Goal: Task Accomplishment & Management: Use online tool/utility

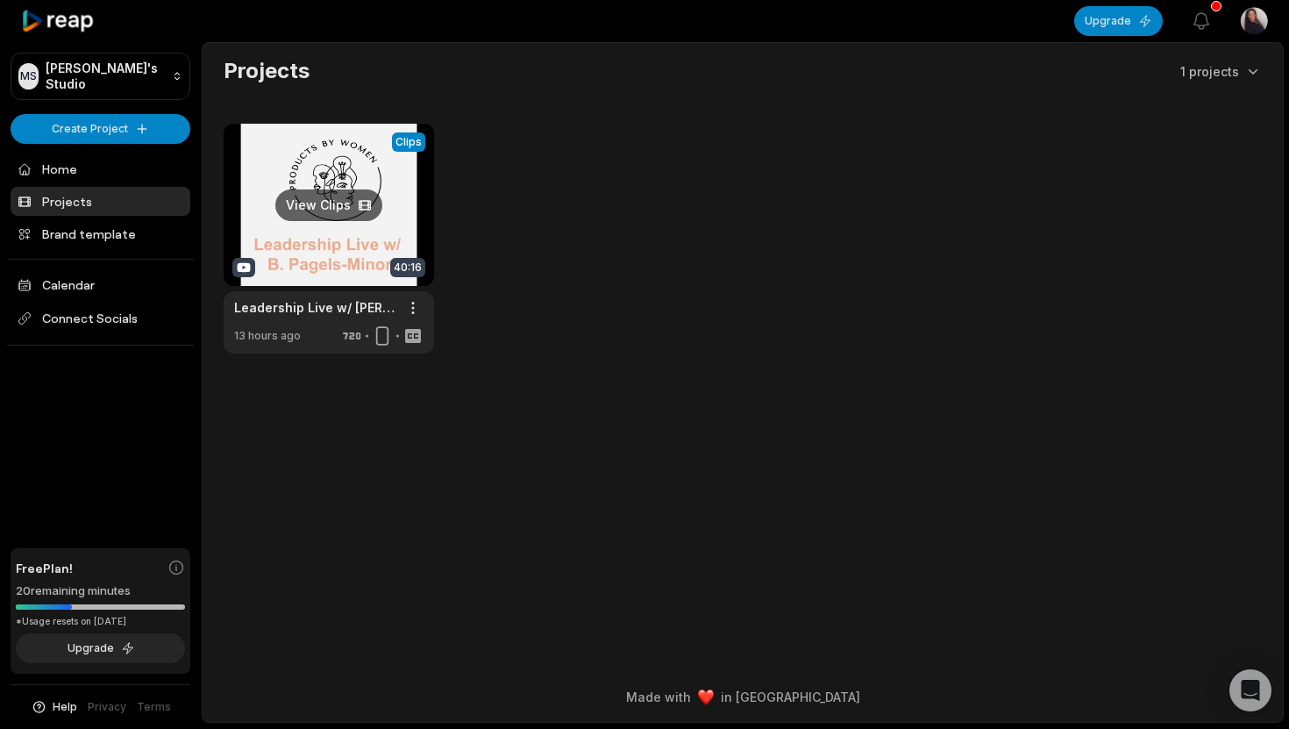
click at [388, 163] on link at bounding box center [329, 239] width 211 height 230
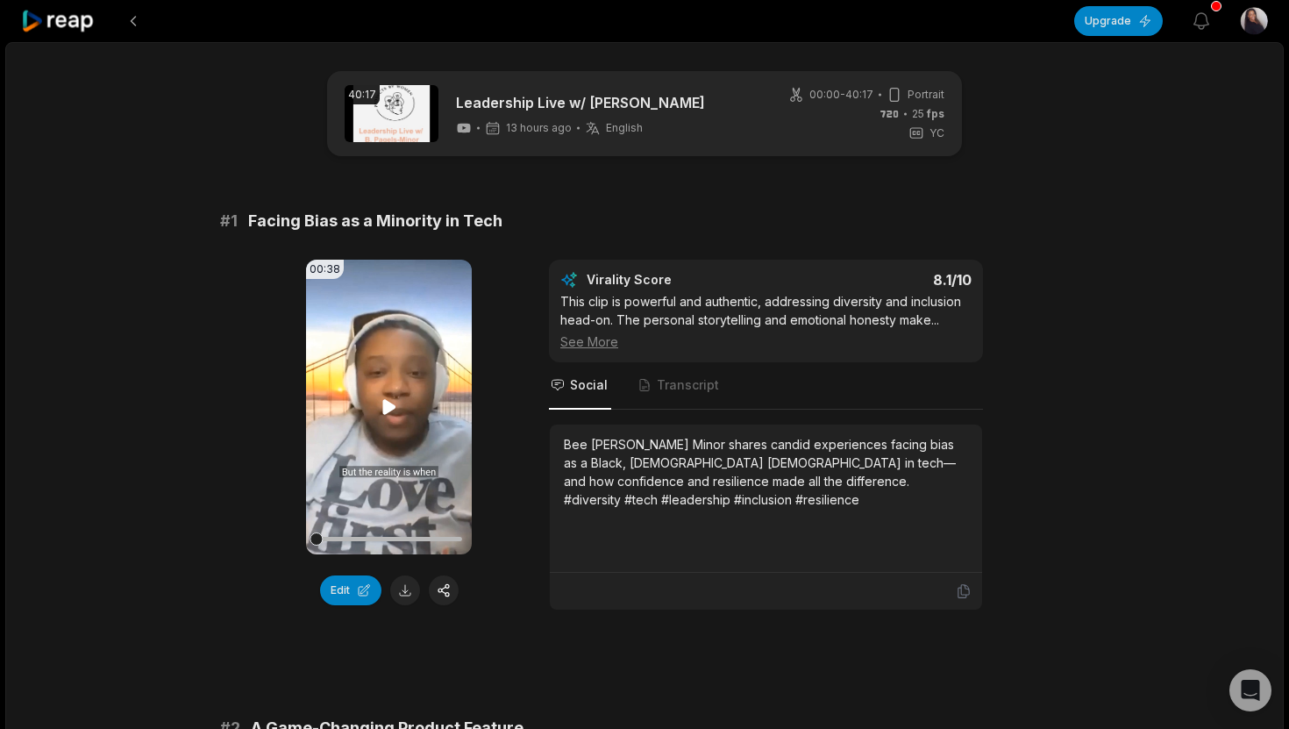
click at [387, 406] on icon at bounding box center [388, 406] width 13 height 15
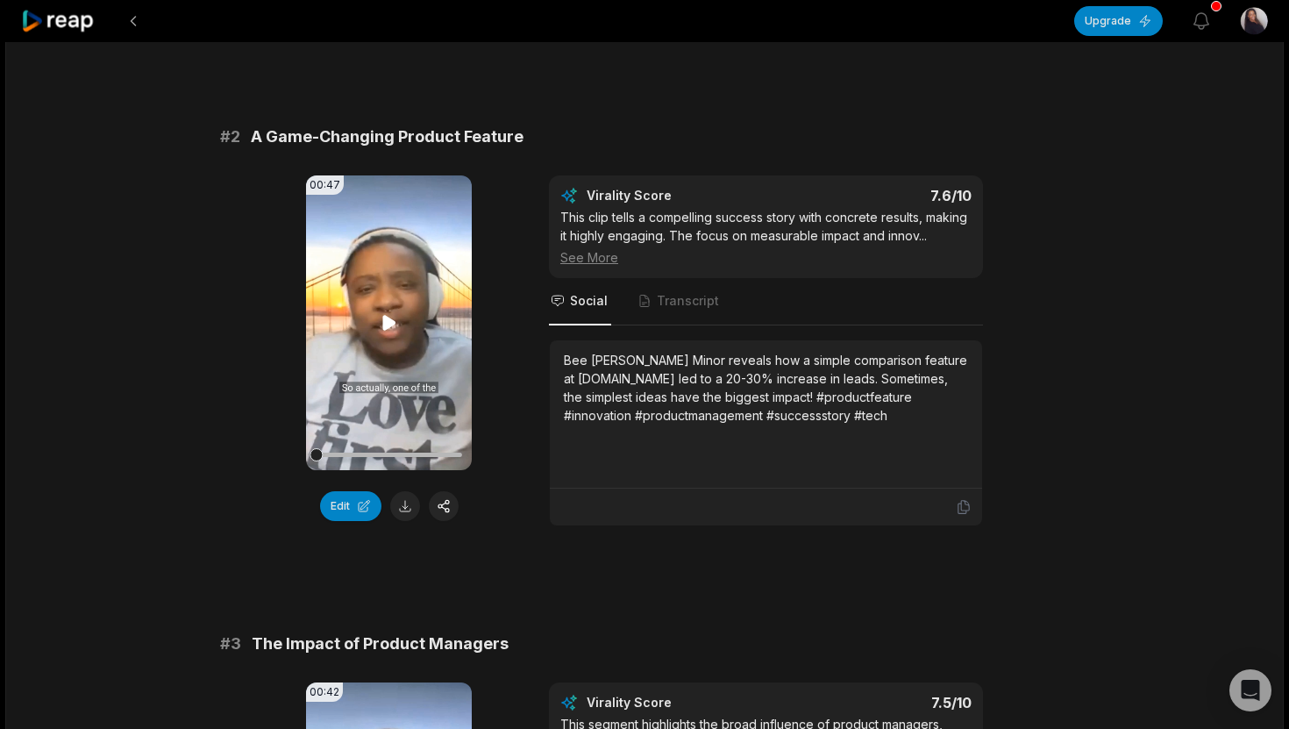
scroll to position [510, 0]
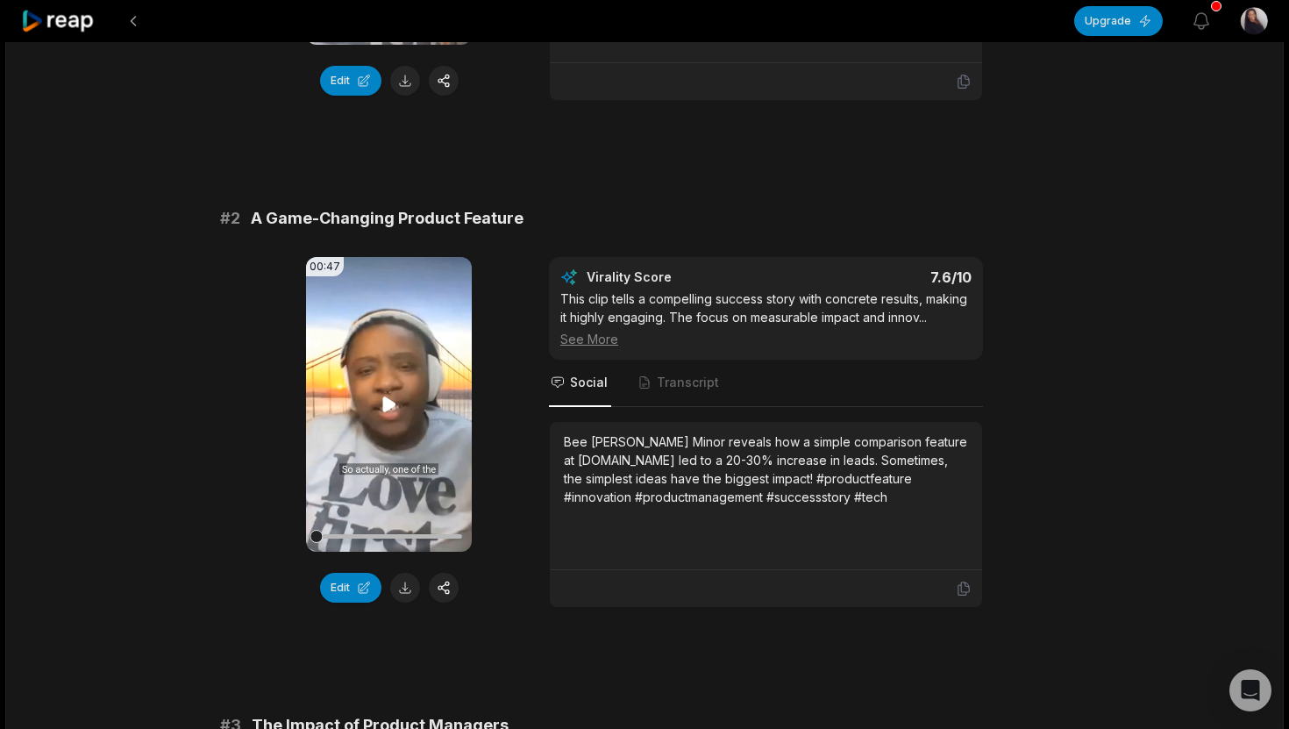
click at [393, 404] on icon at bounding box center [388, 403] width 13 height 15
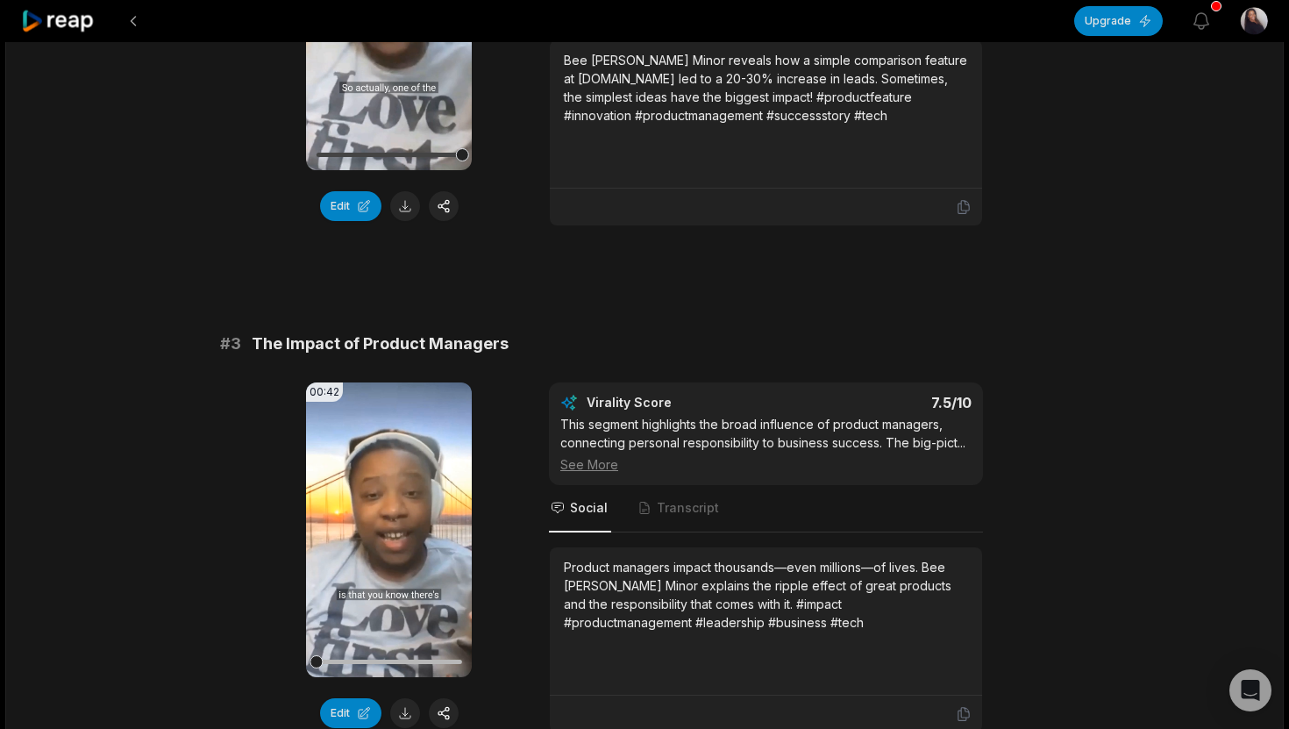
scroll to position [896, 0]
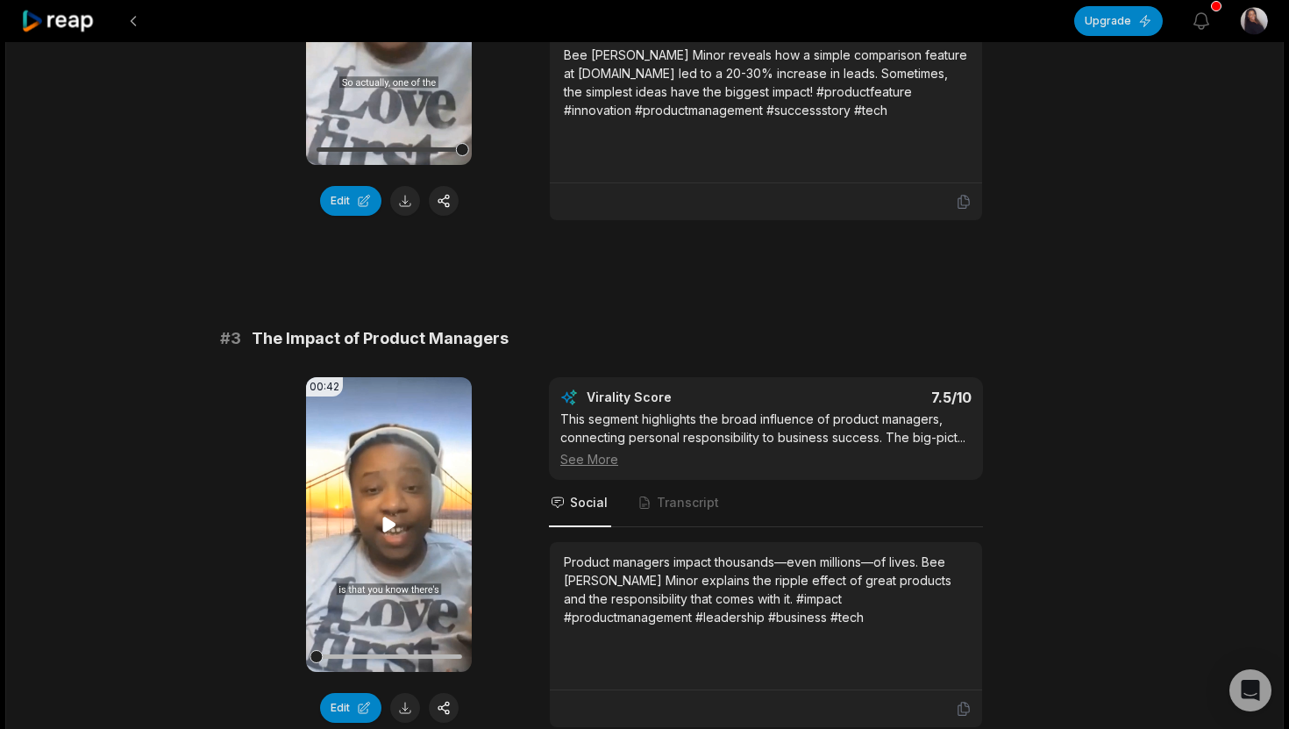
click at [391, 531] on icon at bounding box center [389, 524] width 21 height 21
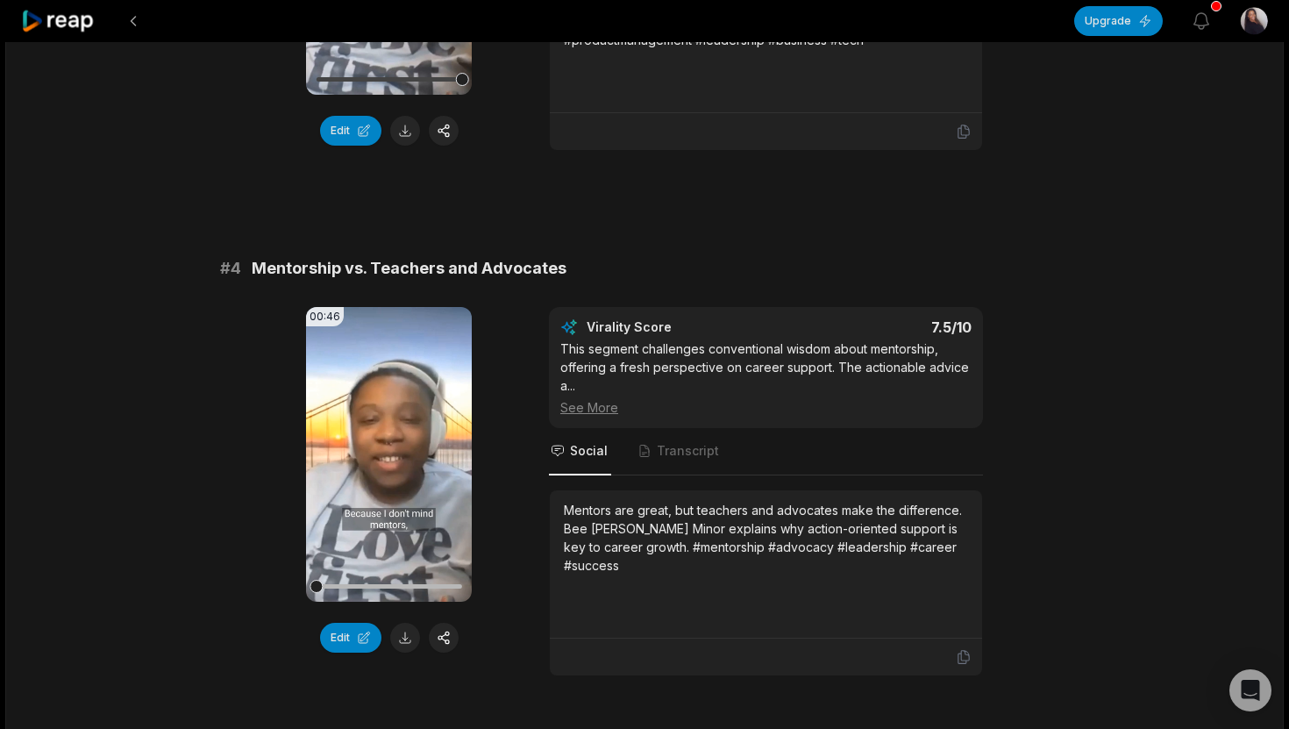
scroll to position [1488, 0]
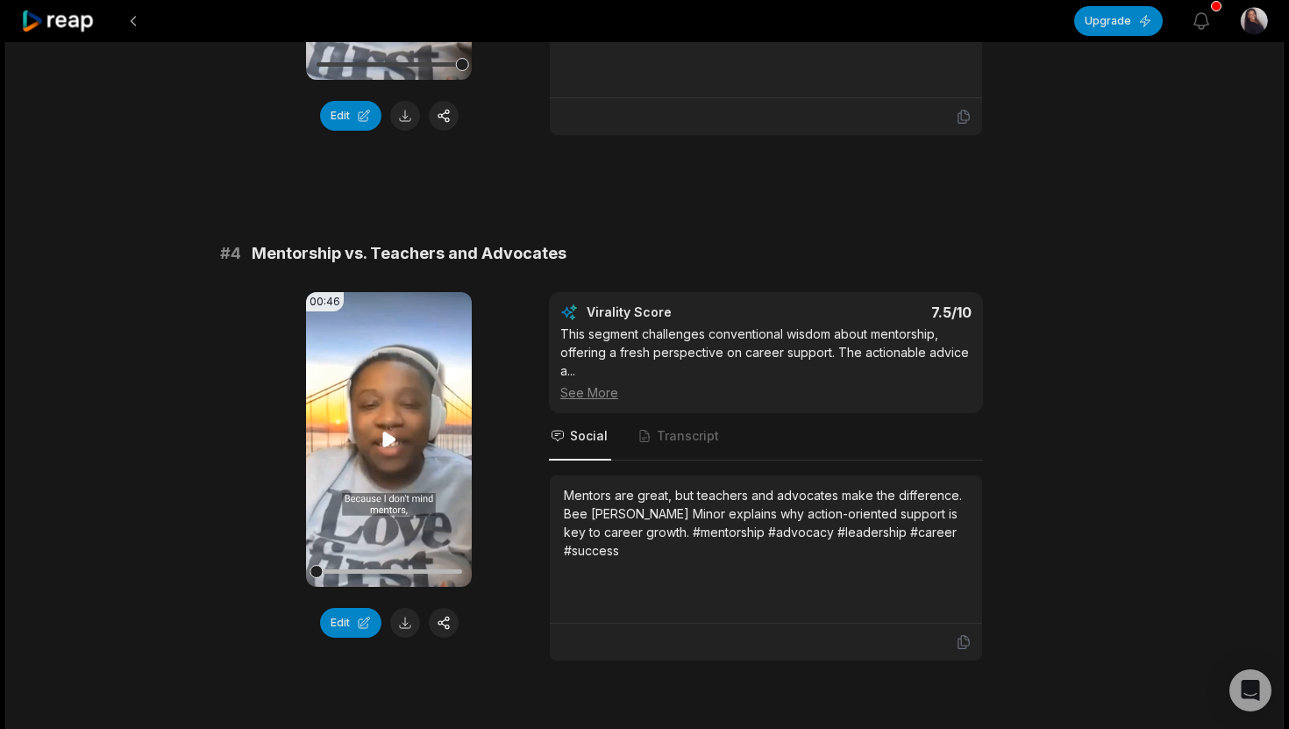
click at [390, 442] on icon at bounding box center [388, 439] width 13 height 15
click at [390, 439] on icon at bounding box center [388, 439] width 13 height 15
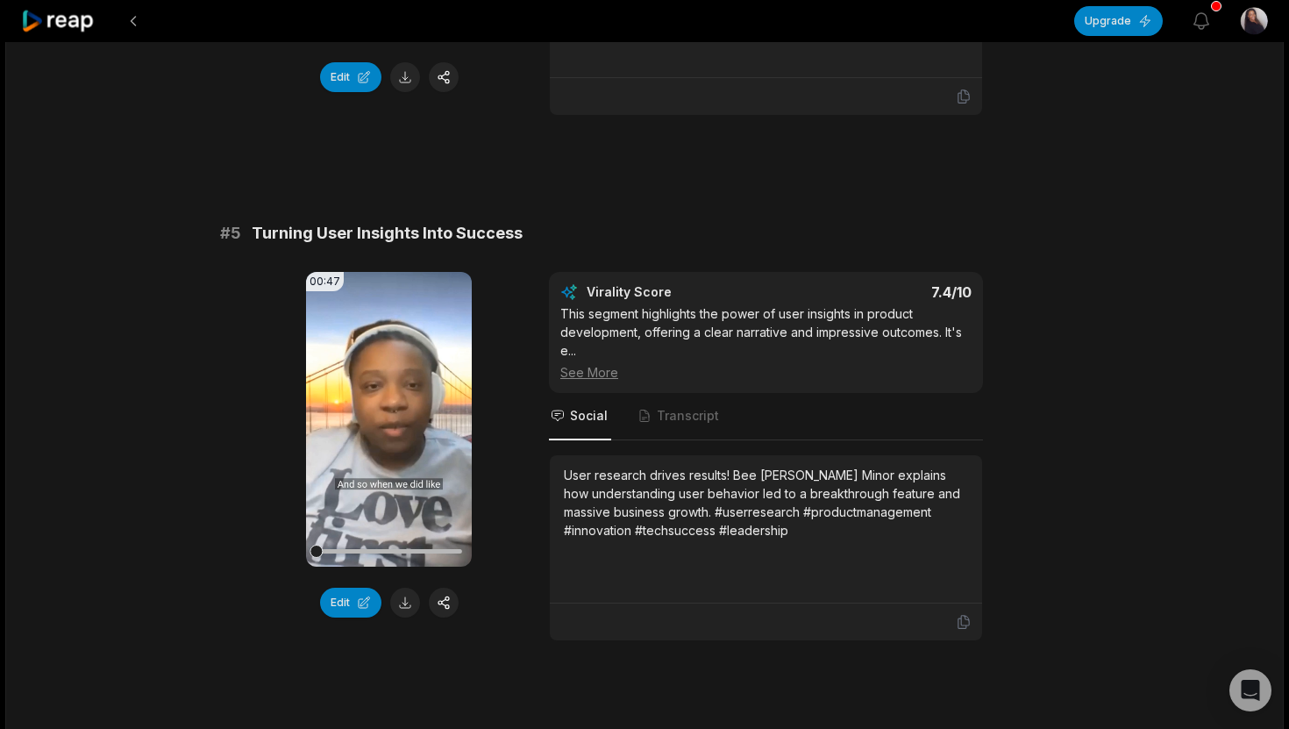
scroll to position [2066, 0]
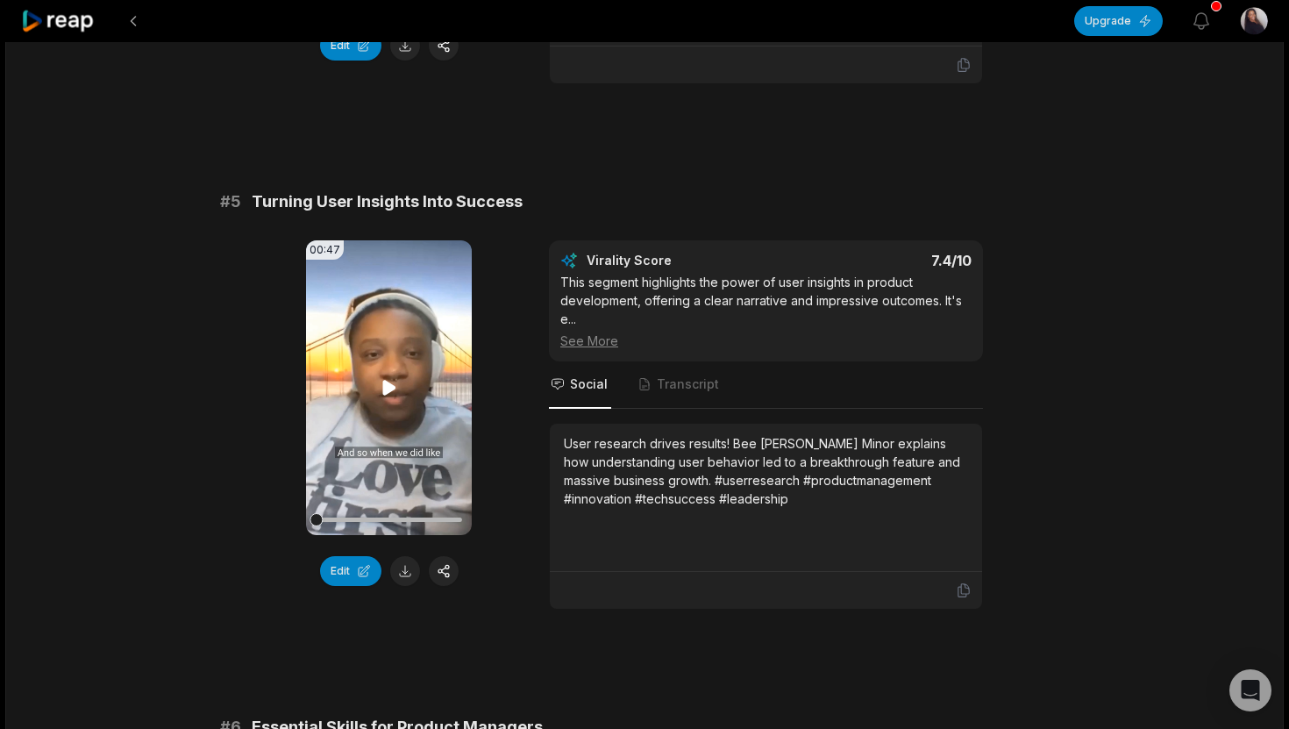
click at [387, 385] on icon at bounding box center [388, 387] width 13 height 15
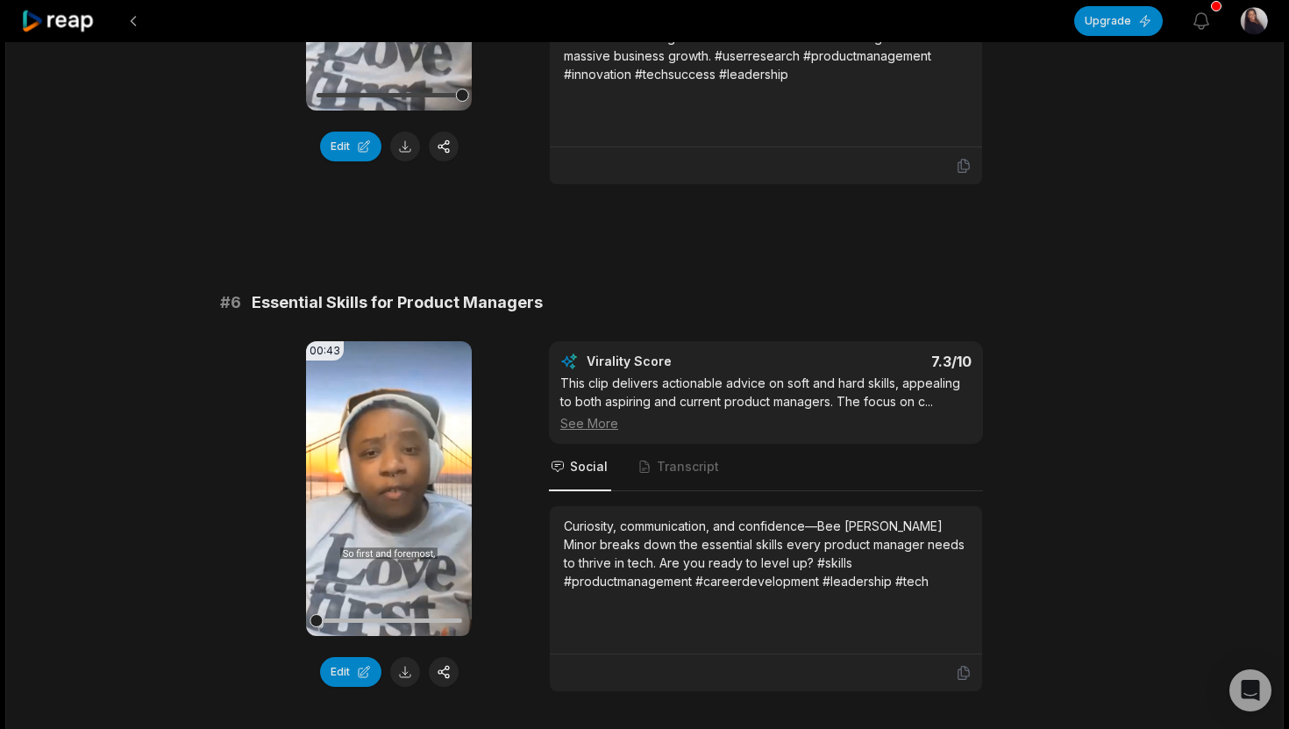
scroll to position [2495, 0]
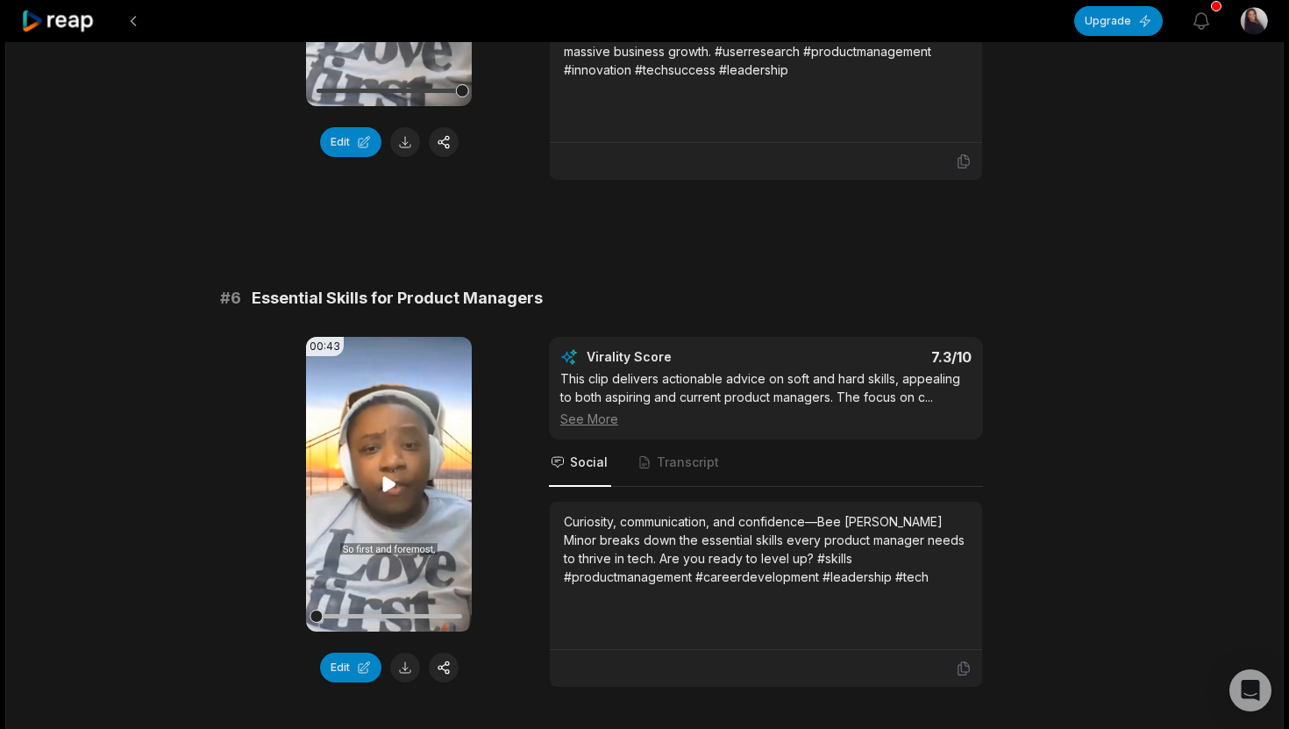
click at [393, 493] on icon at bounding box center [389, 484] width 21 height 21
click at [578, 419] on div "See More" at bounding box center [765, 419] width 411 height 18
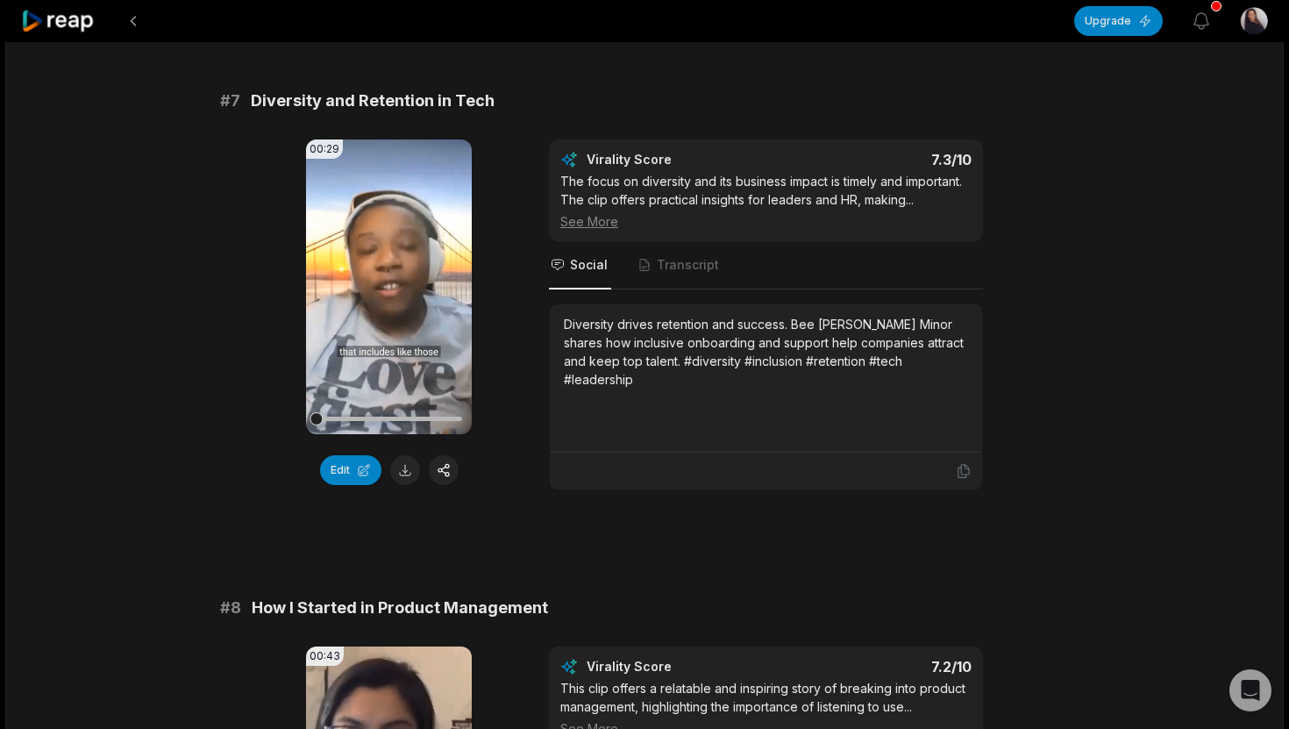
scroll to position [3219, 0]
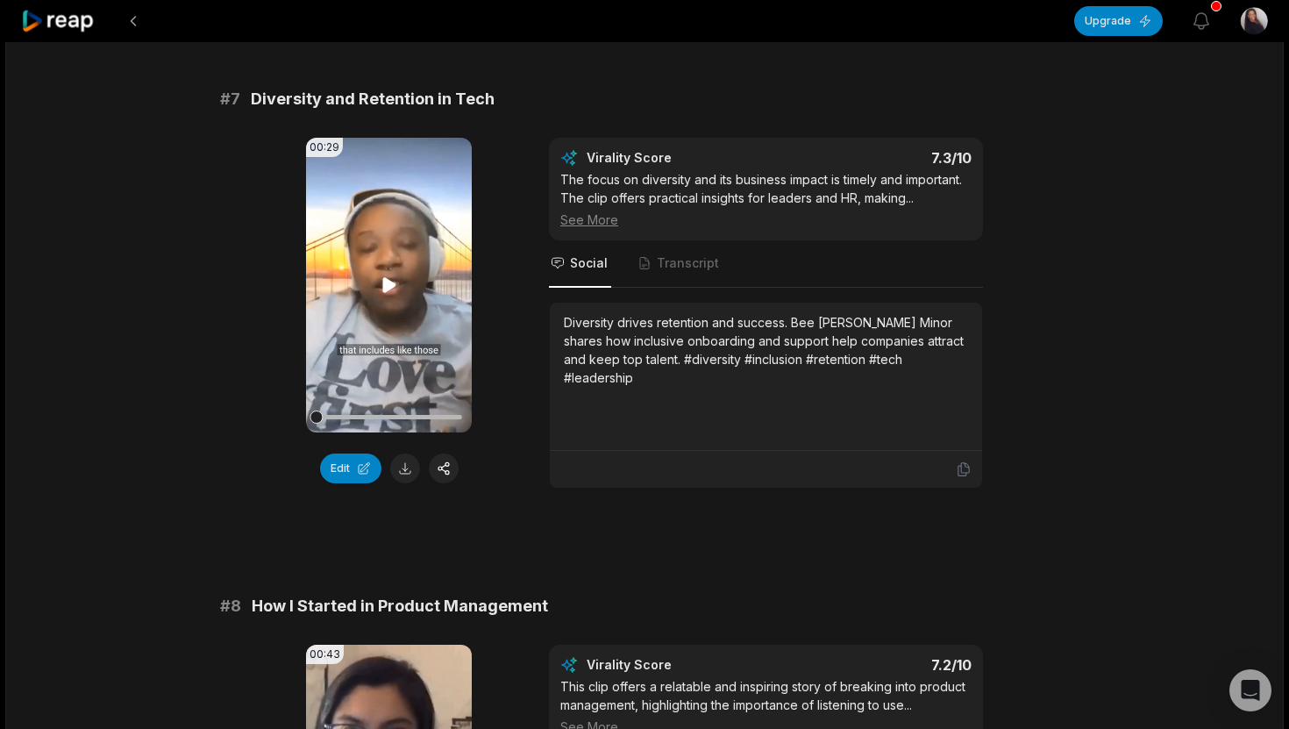
click at [388, 287] on icon at bounding box center [388, 284] width 13 height 15
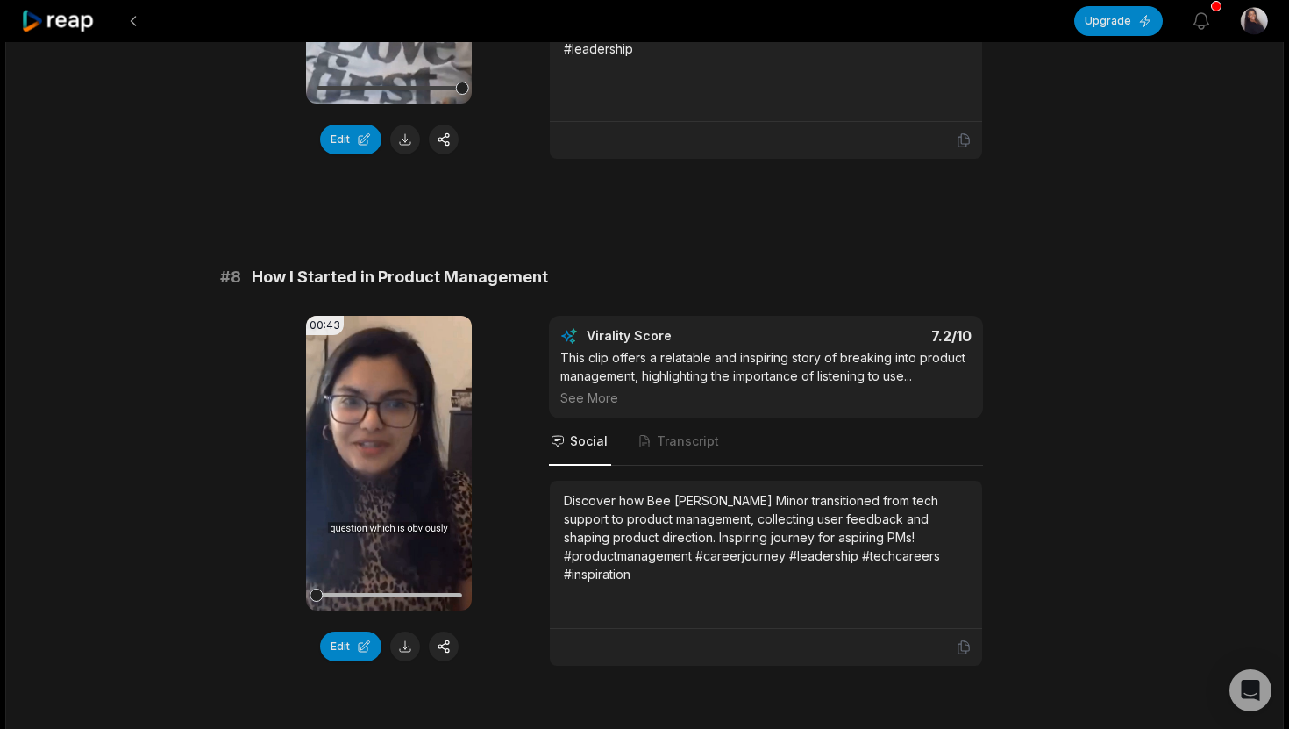
scroll to position [3556, 0]
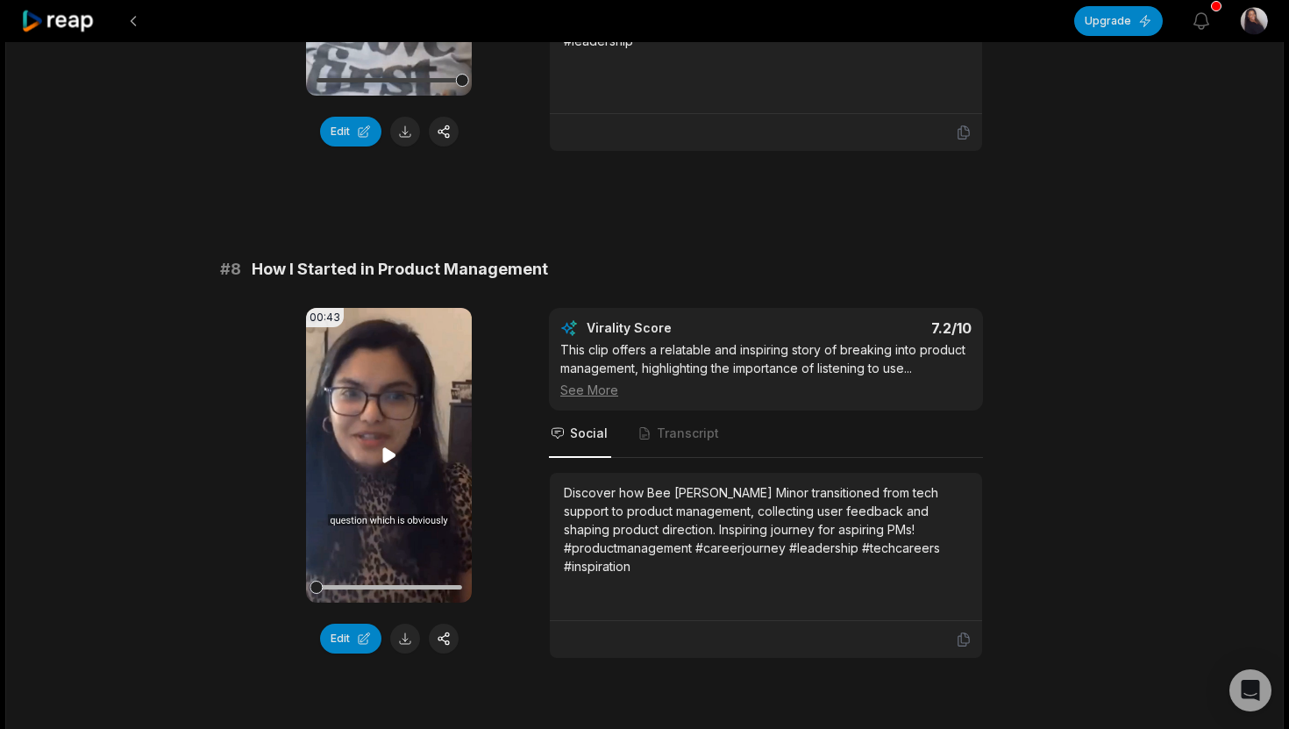
click at [389, 453] on icon at bounding box center [388, 454] width 13 height 15
click at [389, 456] on icon at bounding box center [388, 454] width 13 height 15
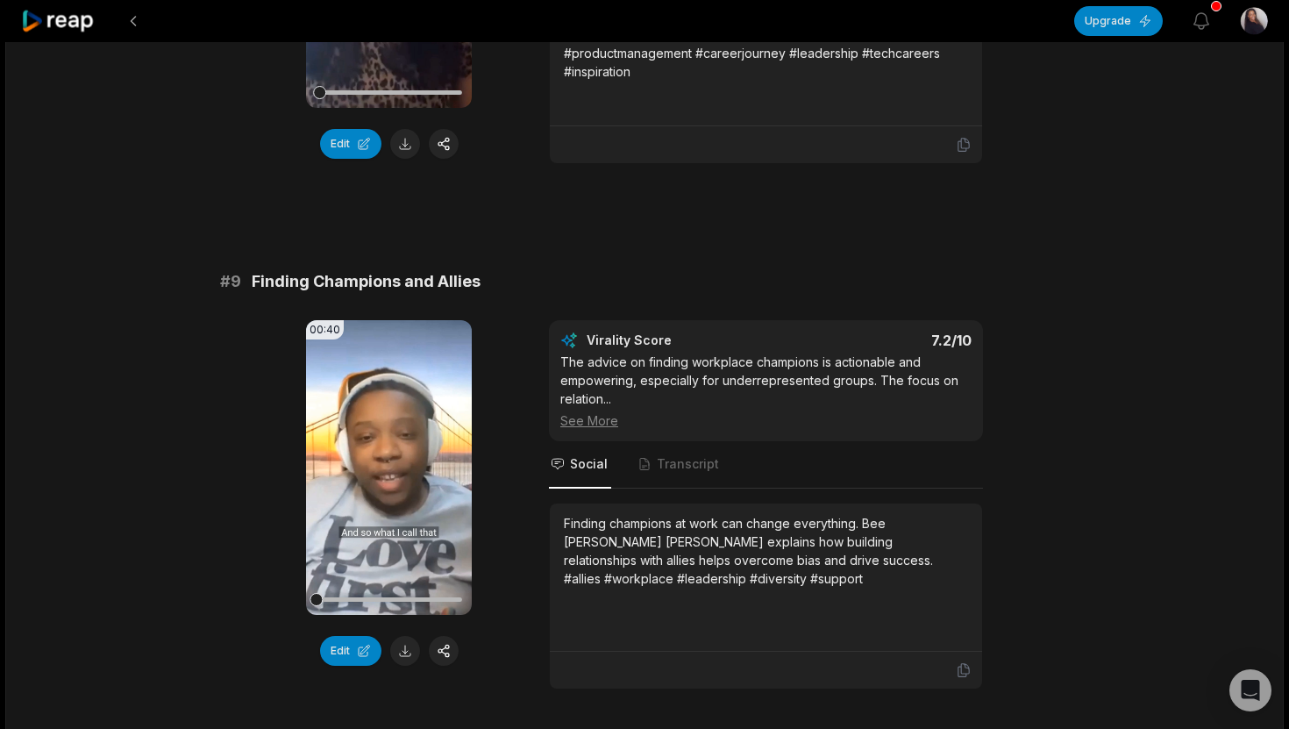
scroll to position [4068, 0]
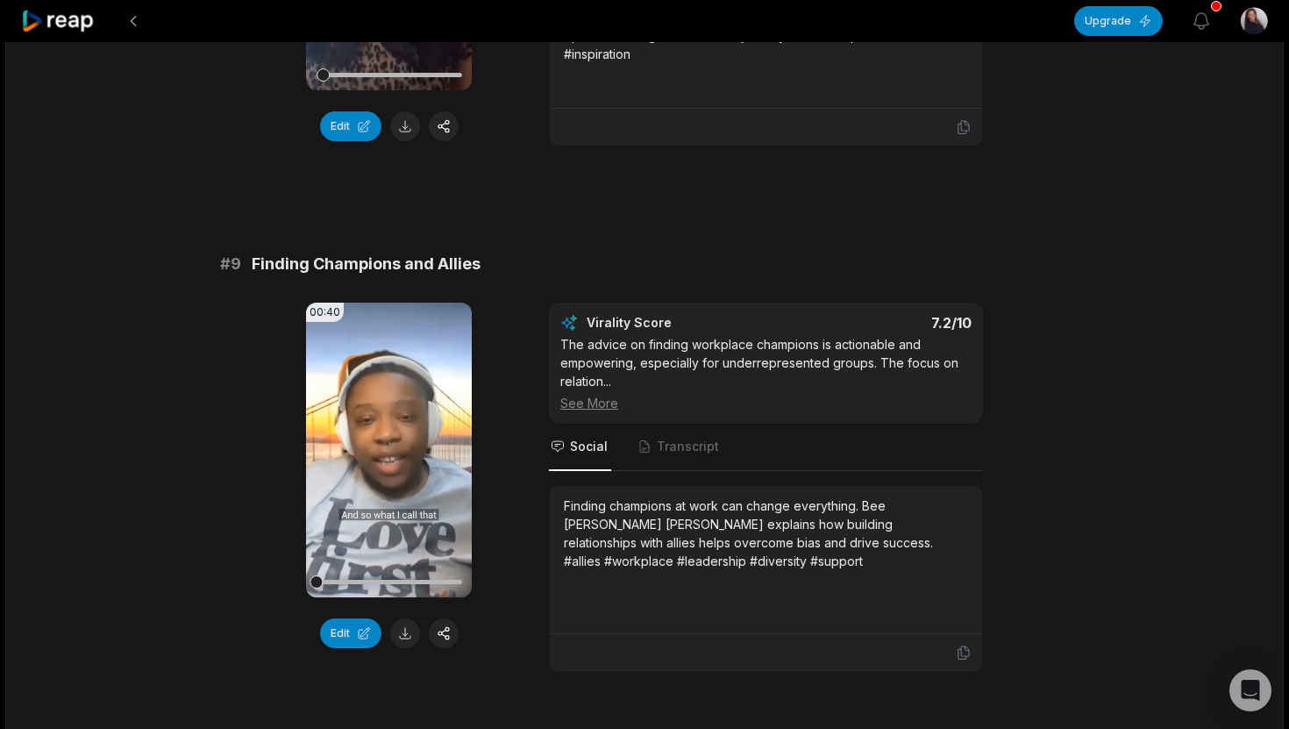
click at [373, 487] on video "Your browser does not support mp4 format." at bounding box center [389, 450] width 166 height 295
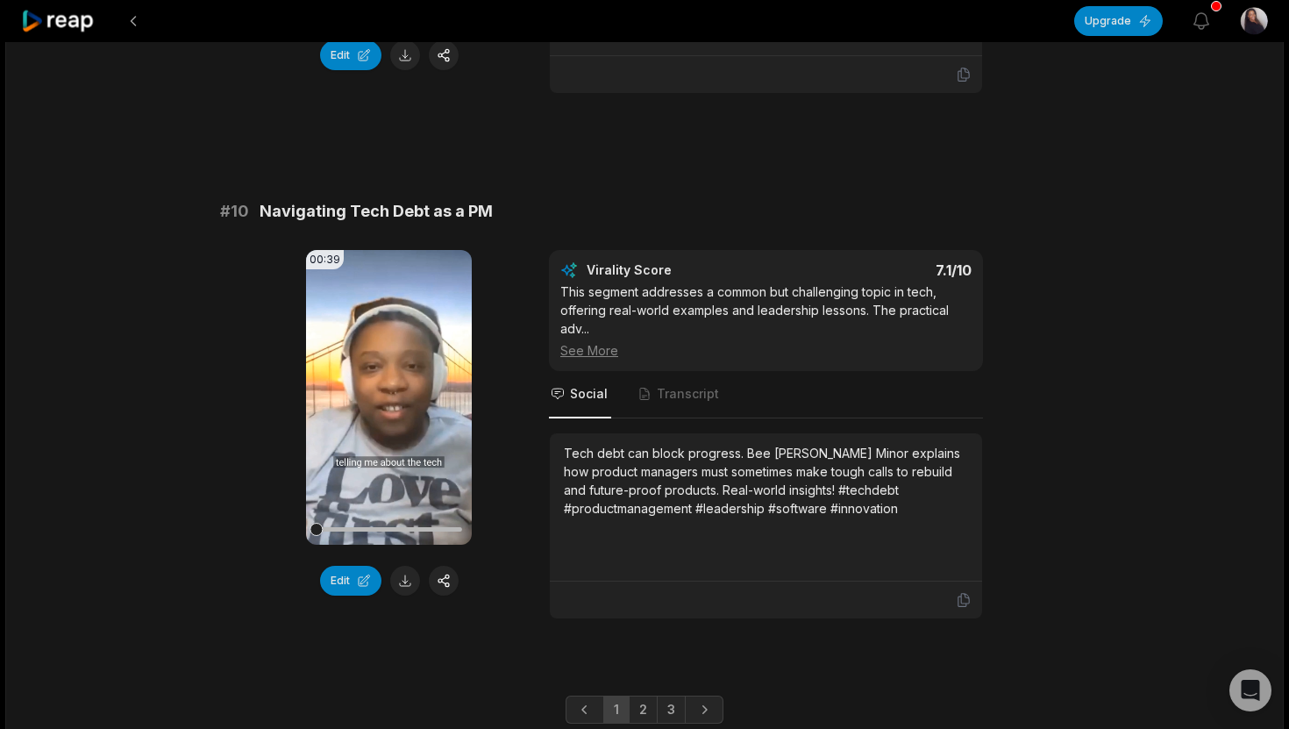
scroll to position [4711, 0]
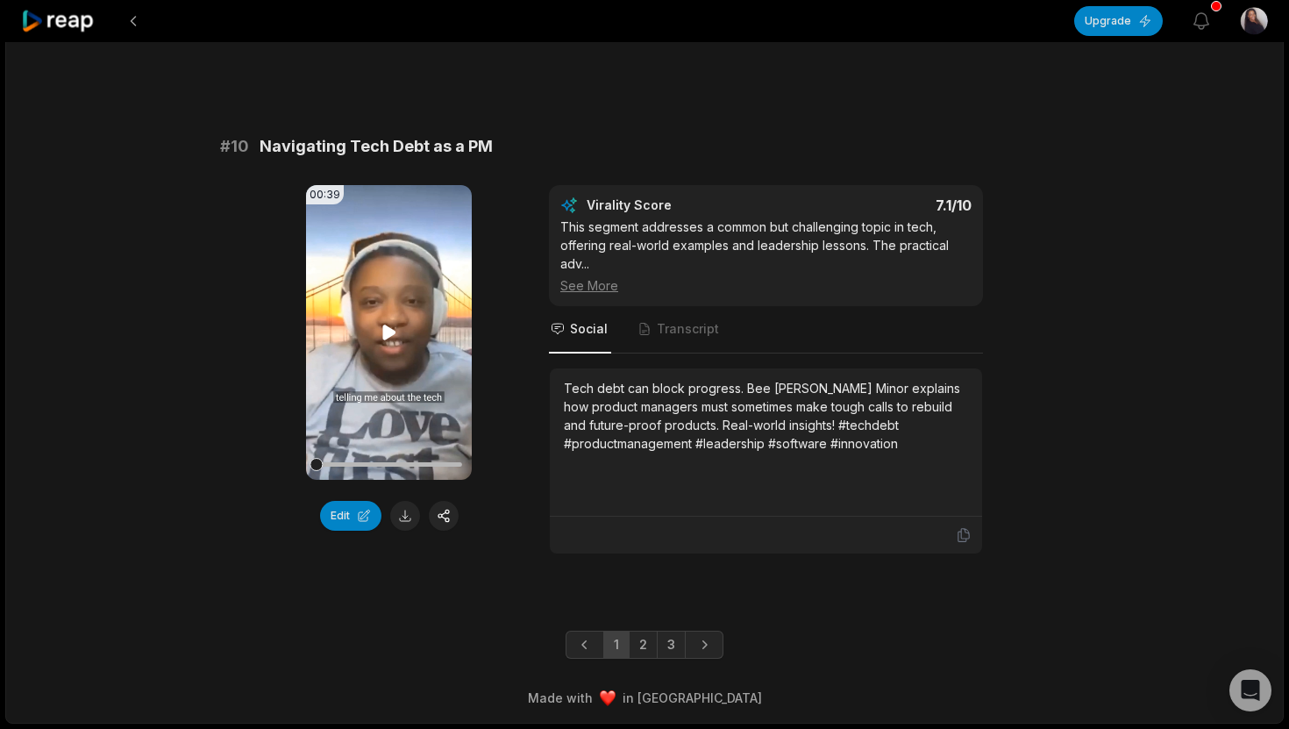
click at [390, 334] on icon at bounding box center [388, 332] width 13 height 15
click at [390, 334] on icon at bounding box center [389, 332] width 21 height 21
click at [393, 339] on icon at bounding box center [389, 332] width 21 height 21
click at [384, 348] on video "Your browser does not support mp4 format." at bounding box center [389, 332] width 166 height 295
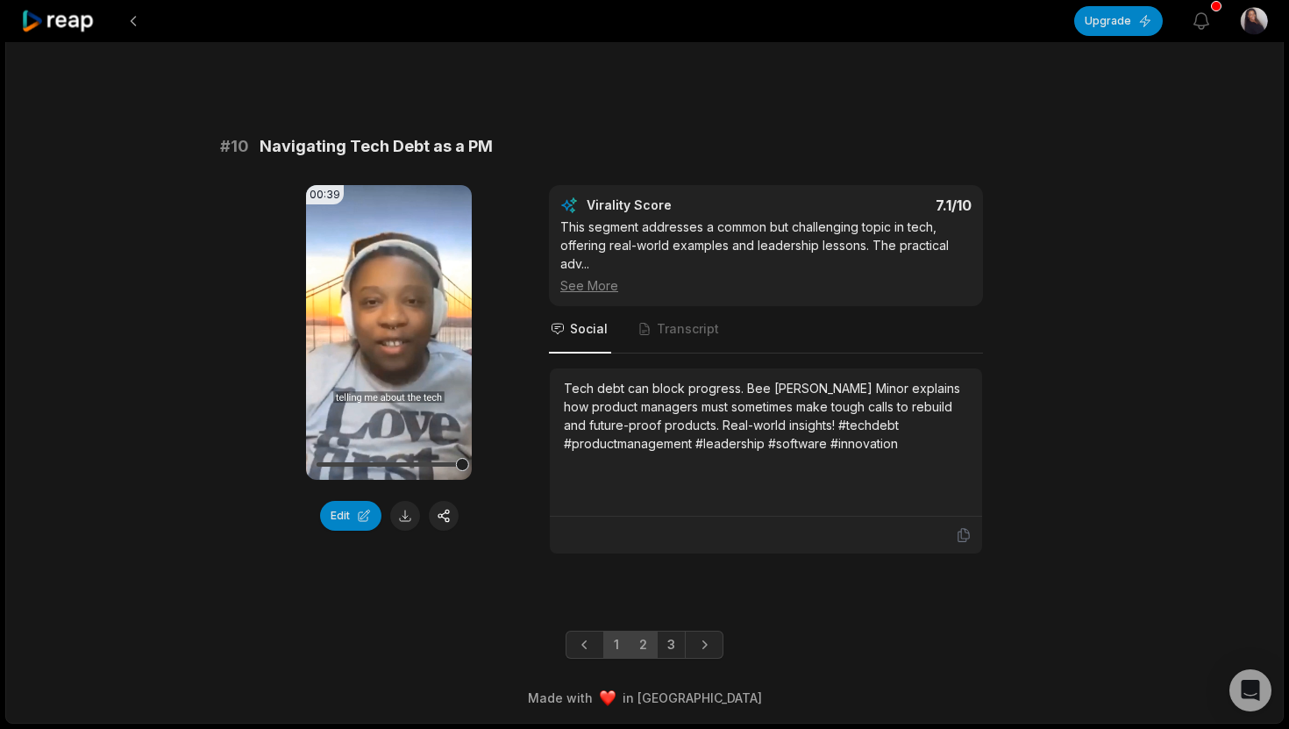
click at [643, 640] on link "2" at bounding box center [643, 645] width 29 height 28
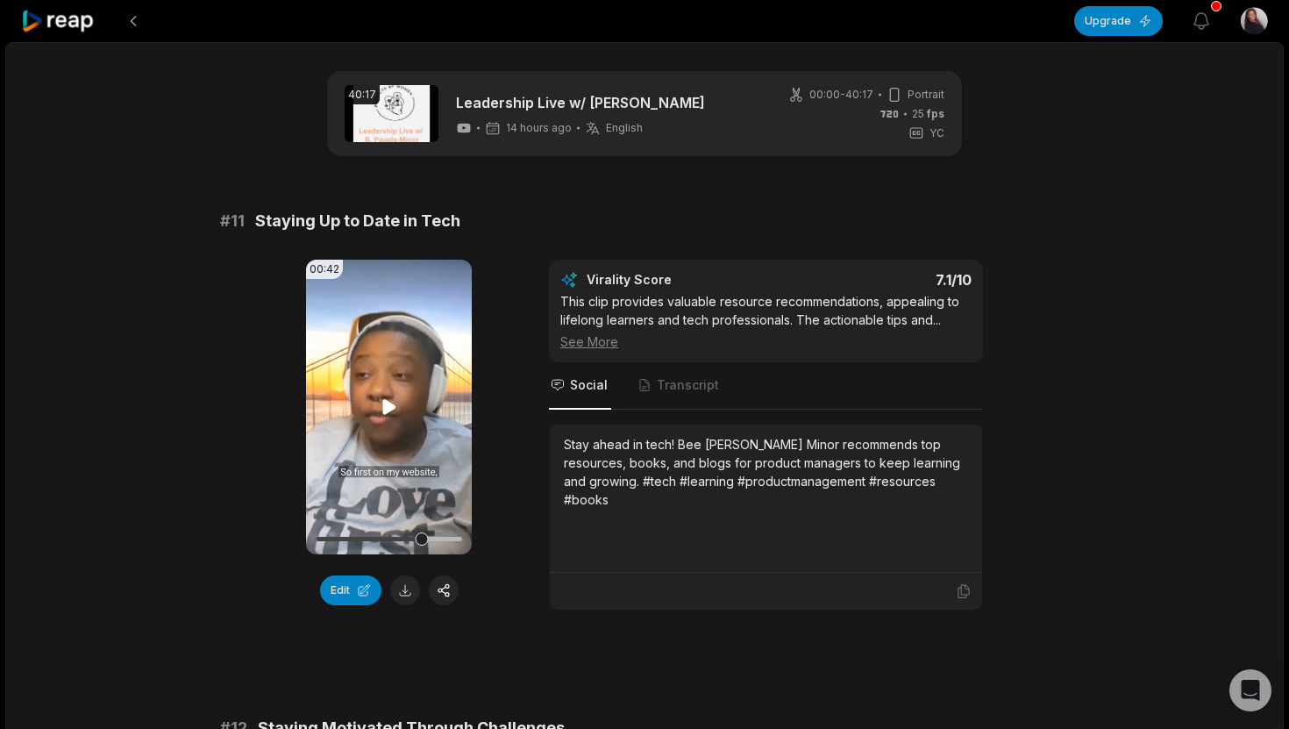
click at [387, 410] on icon at bounding box center [388, 406] width 13 height 15
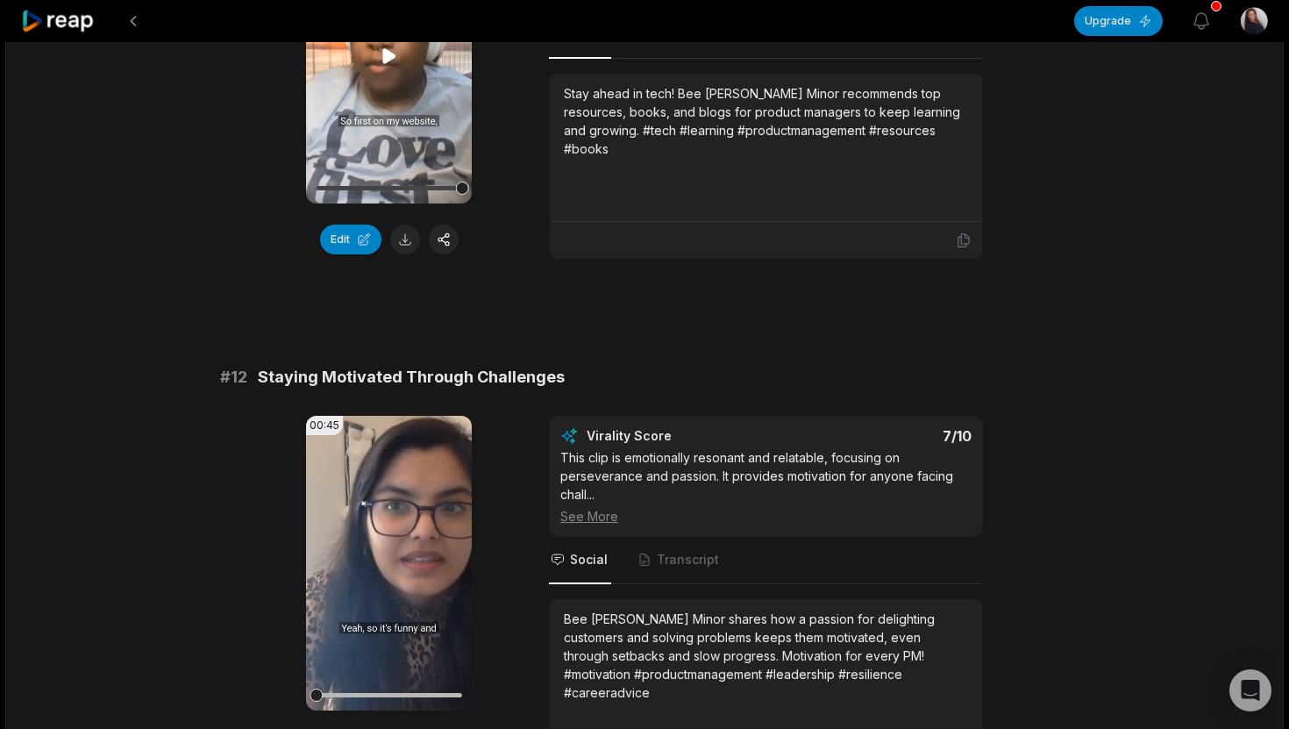
scroll to position [449, 0]
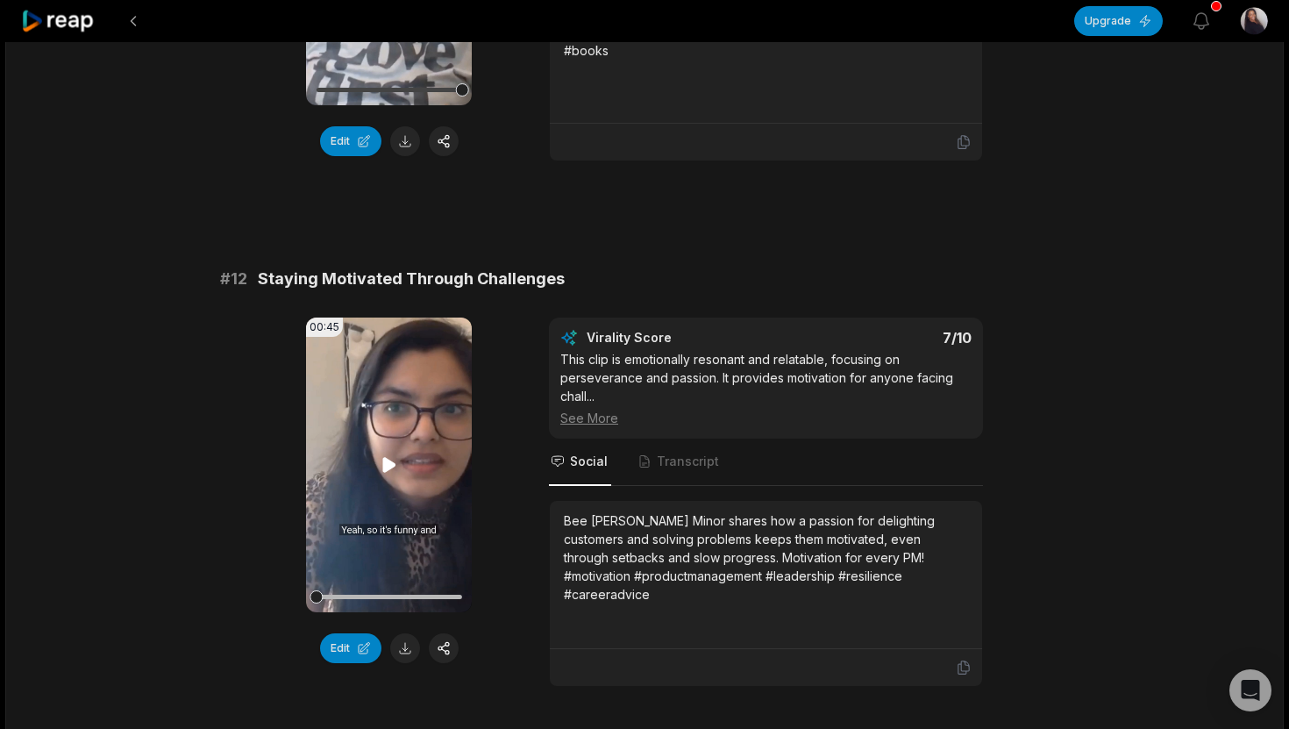
click at [389, 471] on icon at bounding box center [389, 464] width 21 height 21
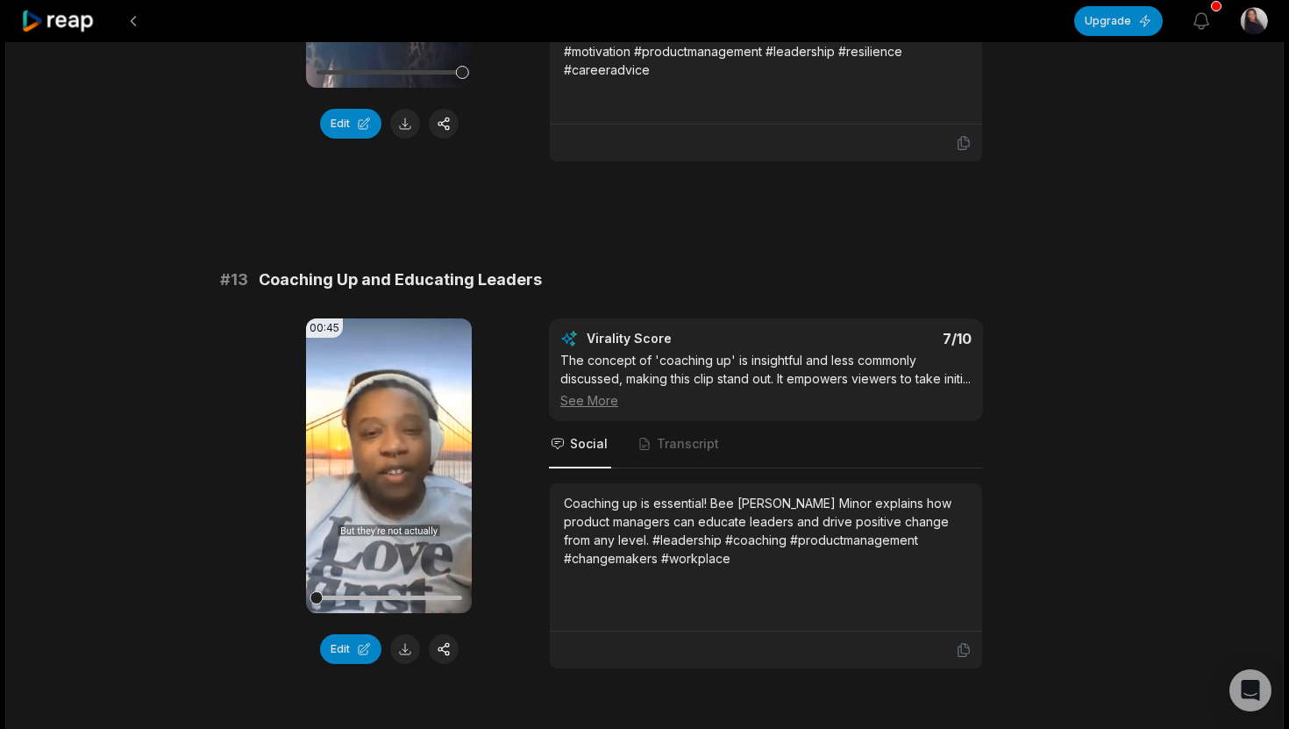
scroll to position [975, 0]
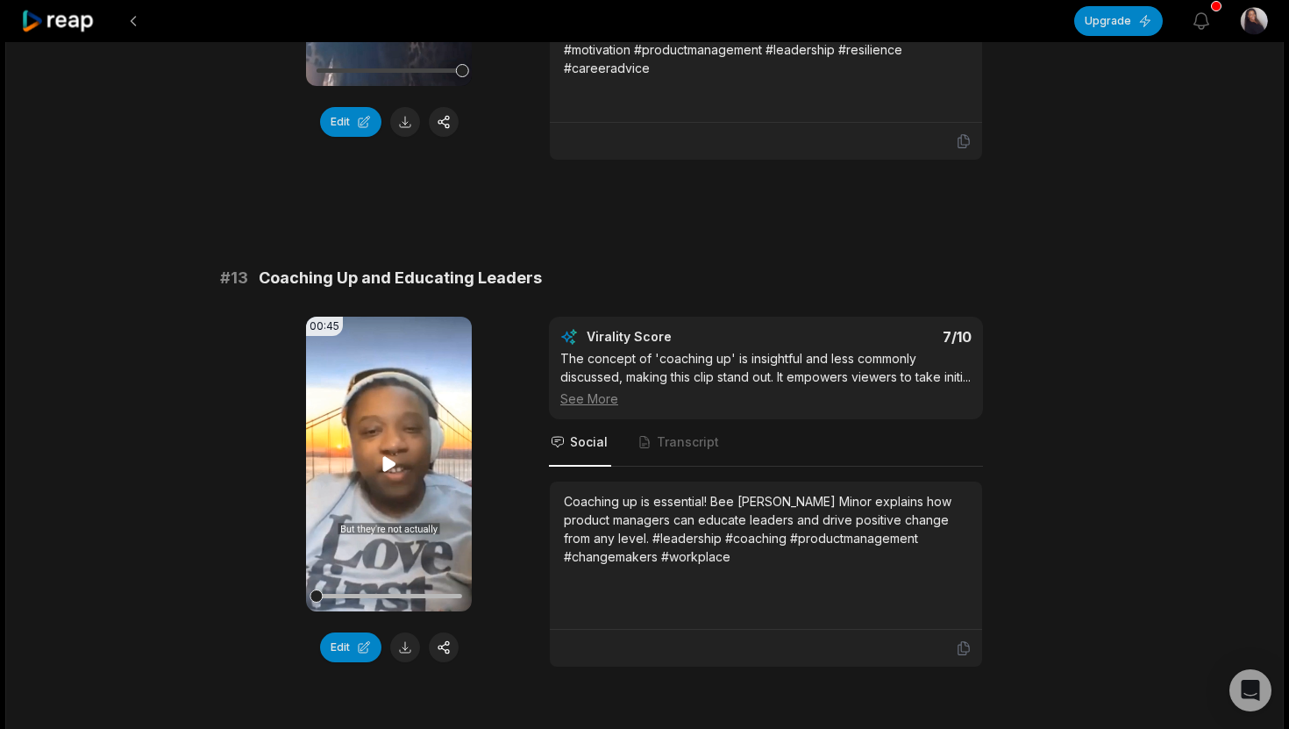
click at [385, 466] on icon at bounding box center [388, 463] width 13 height 15
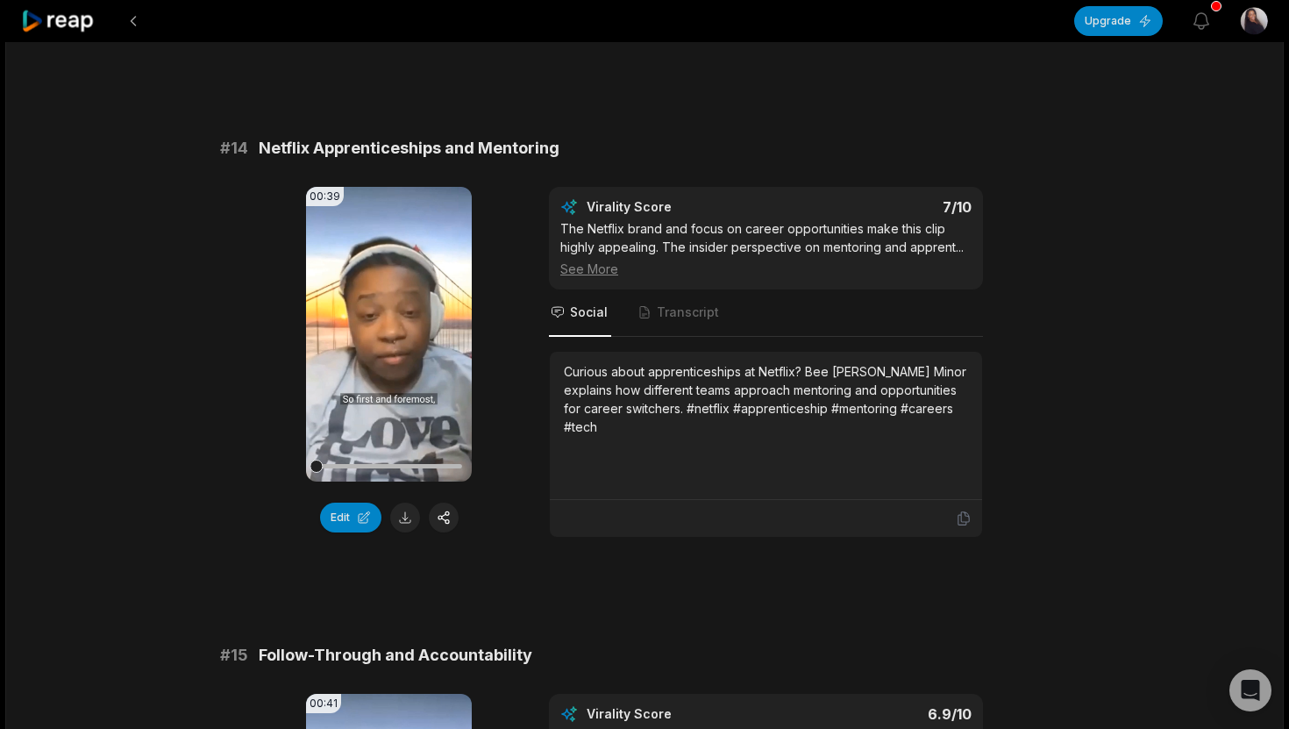
scroll to position [1609, 0]
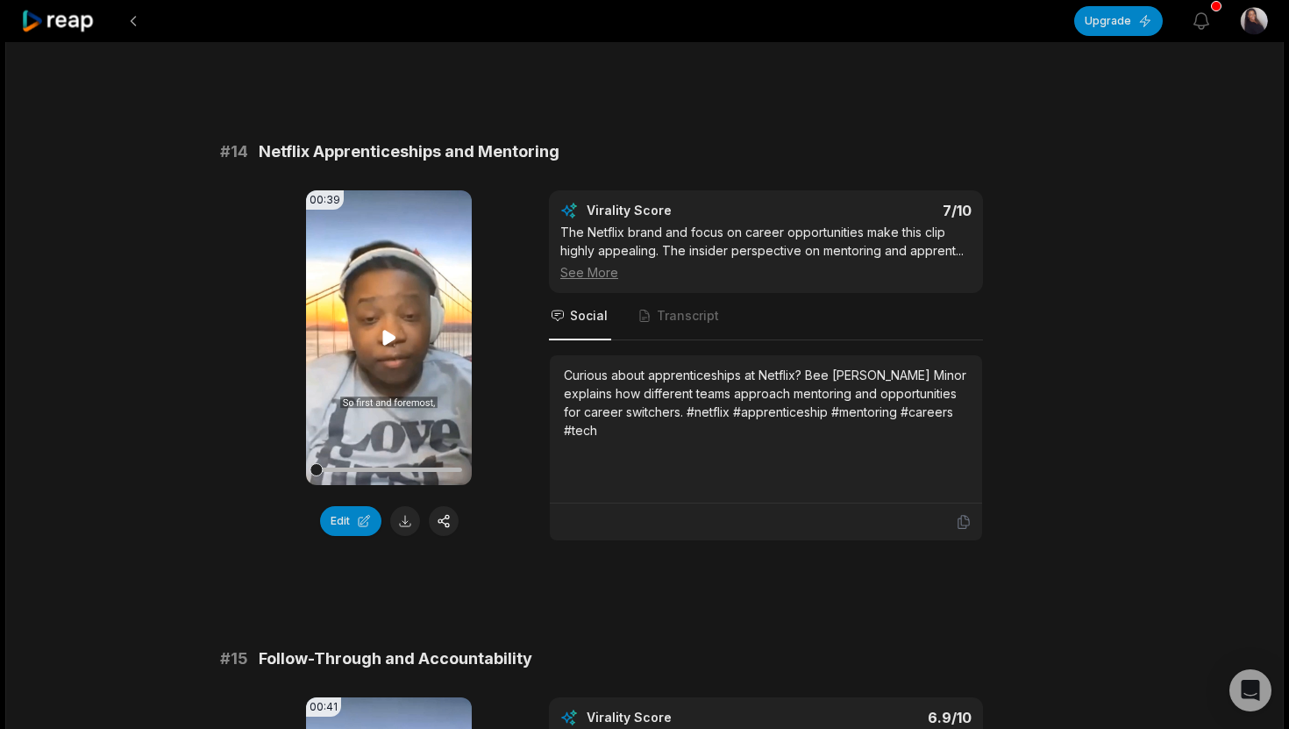
click at [388, 345] on icon at bounding box center [388, 337] width 13 height 15
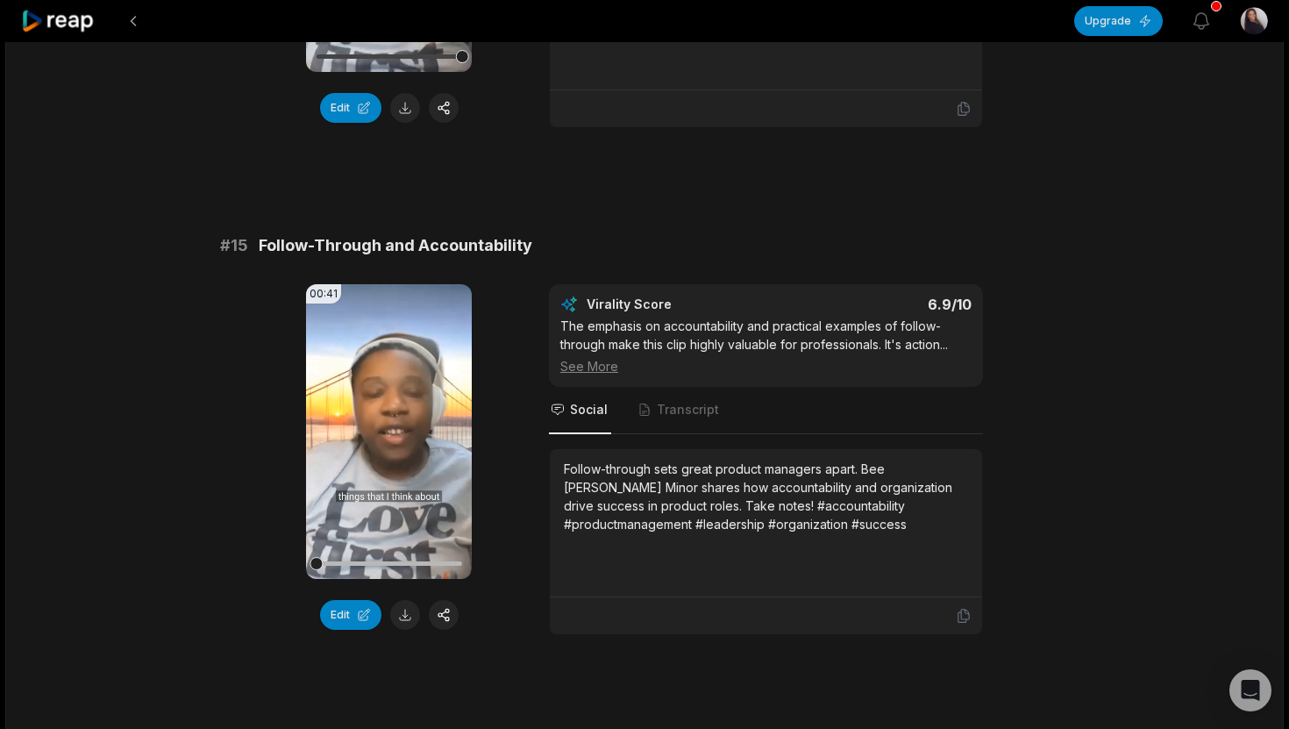
scroll to position [2052, 0]
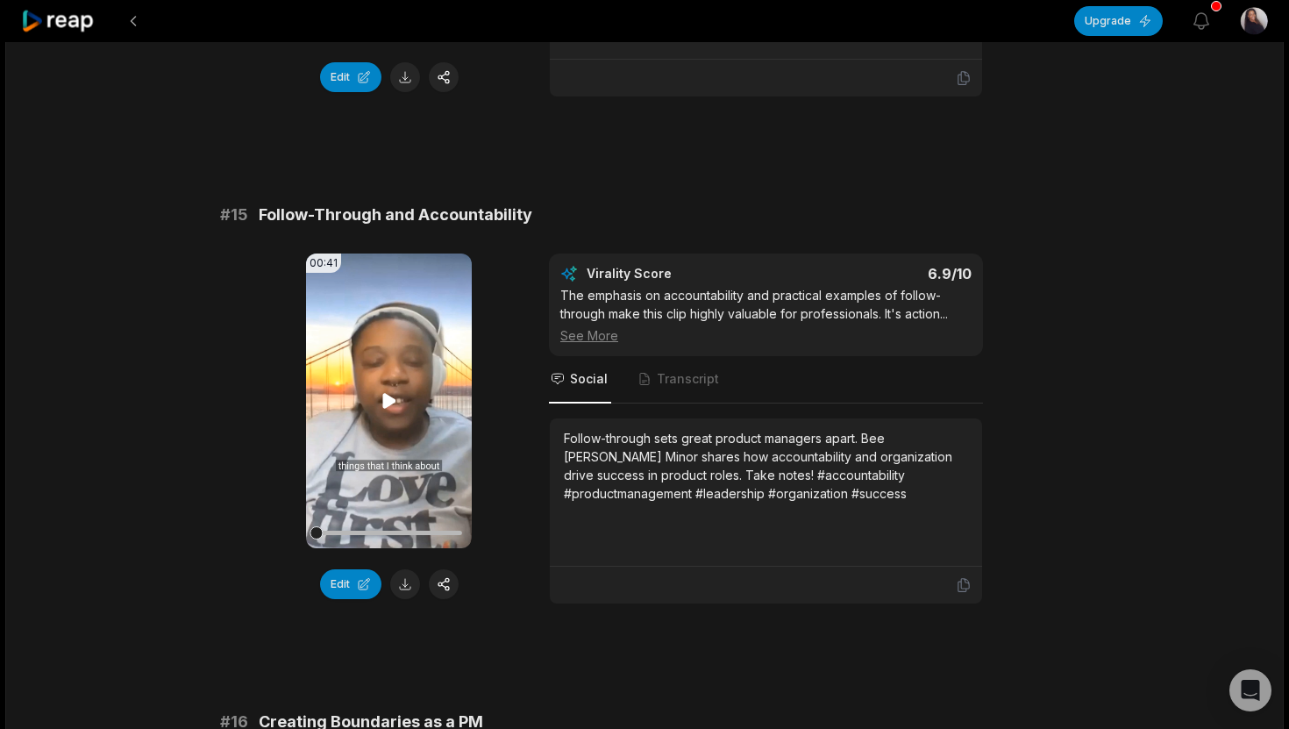
click at [389, 408] on icon at bounding box center [388, 400] width 13 height 15
click at [357, 596] on button "Edit" at bounding box center [350, 584] width 61 height 30
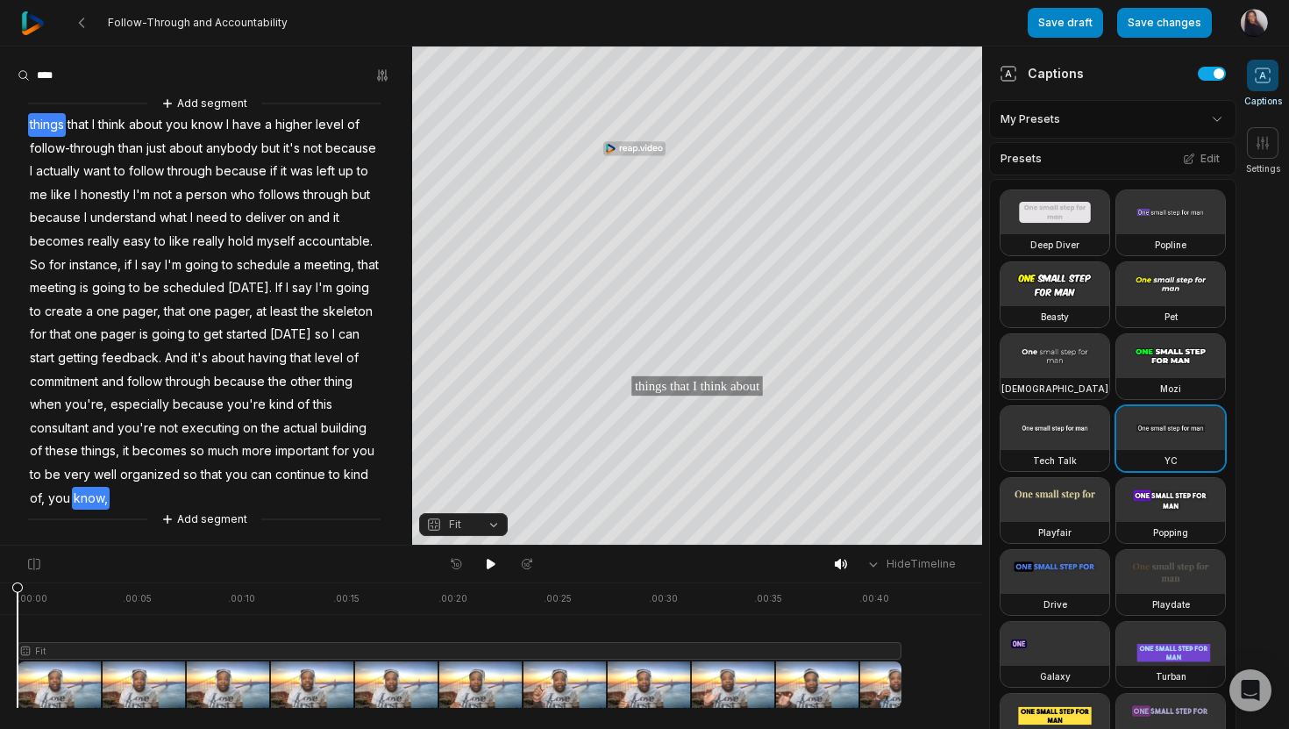
click at [169, 502] on div "Add segment things that I think about you know I have a higher level of follow-…" at bounding box center [206, 311] width 412 height 435
click at [184, 523] on button "Add segment" at bounding box center [204, 519] width 93 height 19
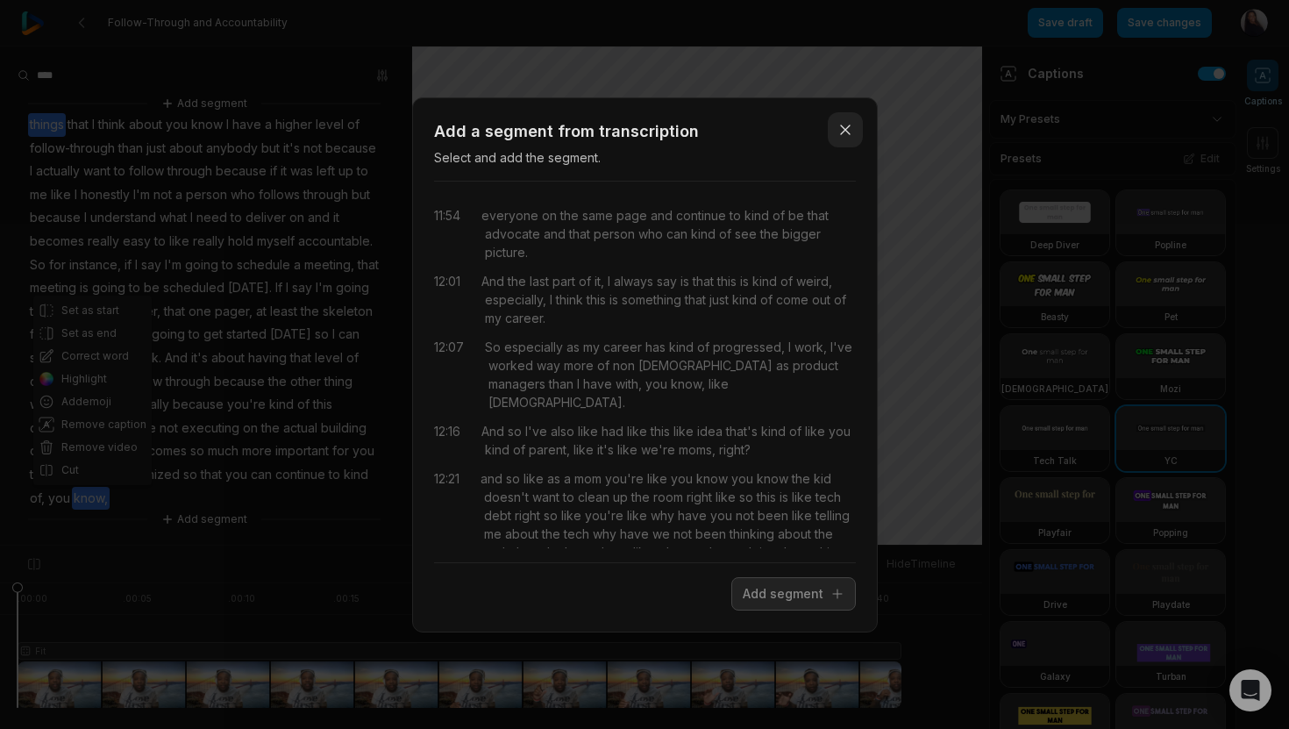
click at [846, 134] on icon "button" at bounding box center [846, 130] width 18 height 18
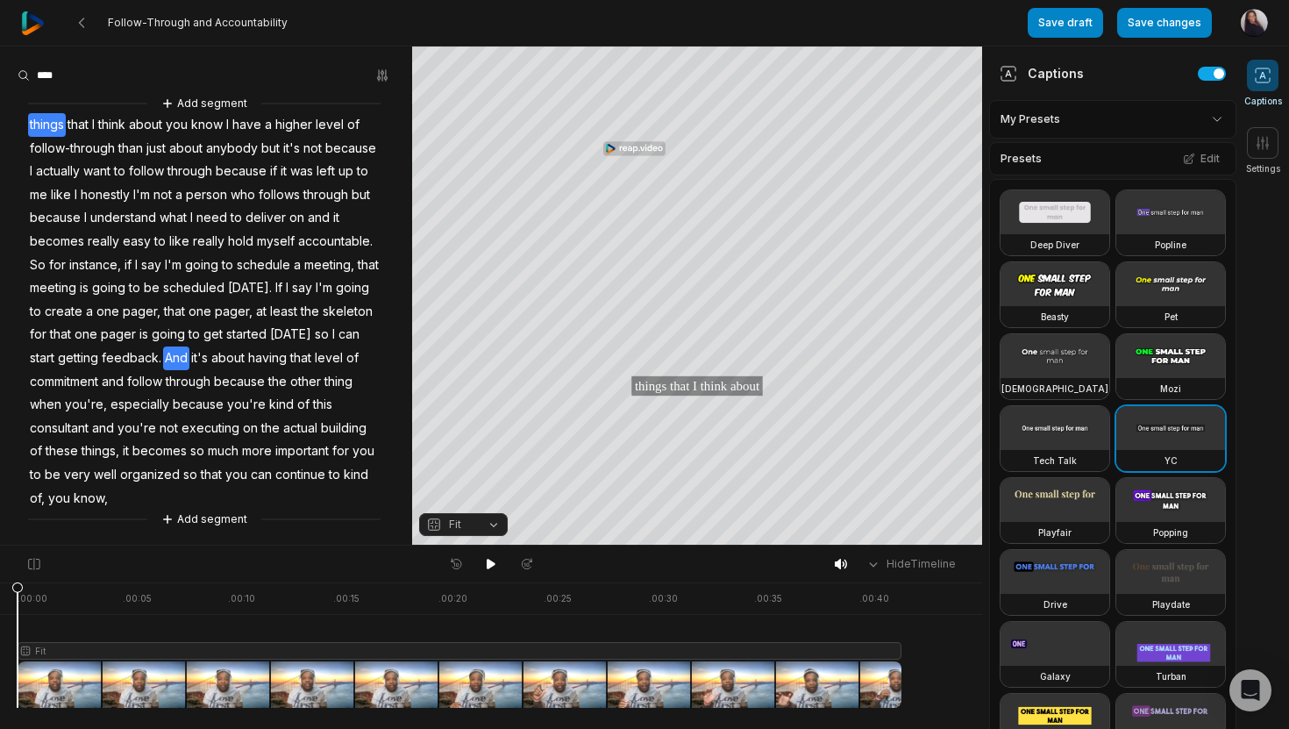
click at [189, 366] on span "And" at bounding box center [176, 358] width 26 height 24
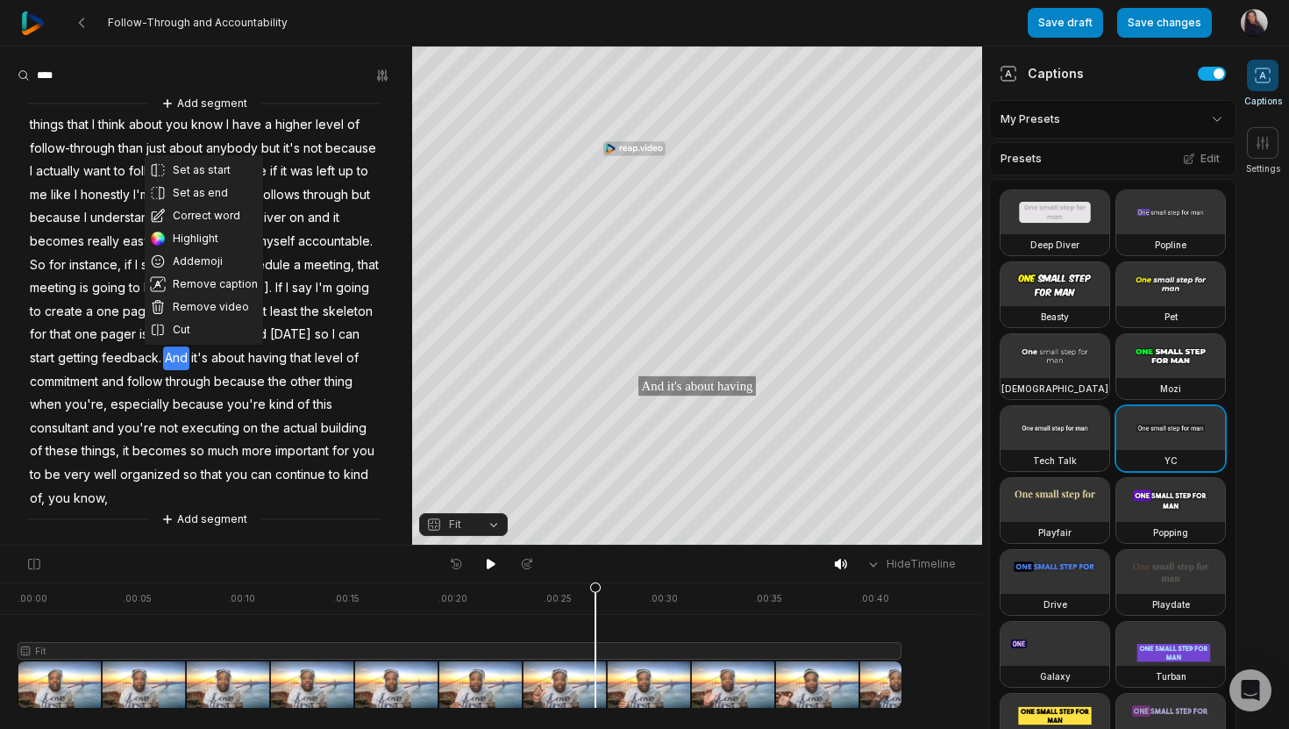
click at [121, 426] on span "you're" at bounding box center [137, 429] width 42 height 24
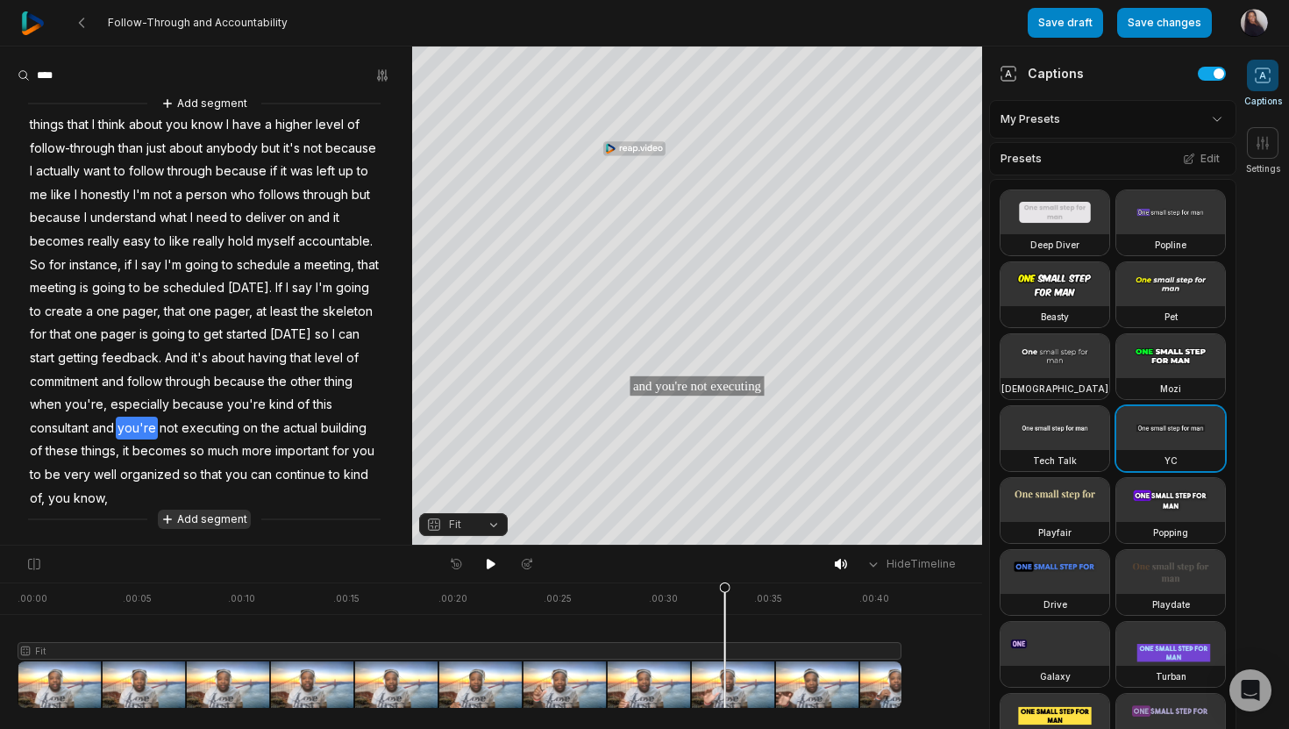
click at [200, 517] on button "Add segment" at bounding box center [204, 519] width 93 height 19
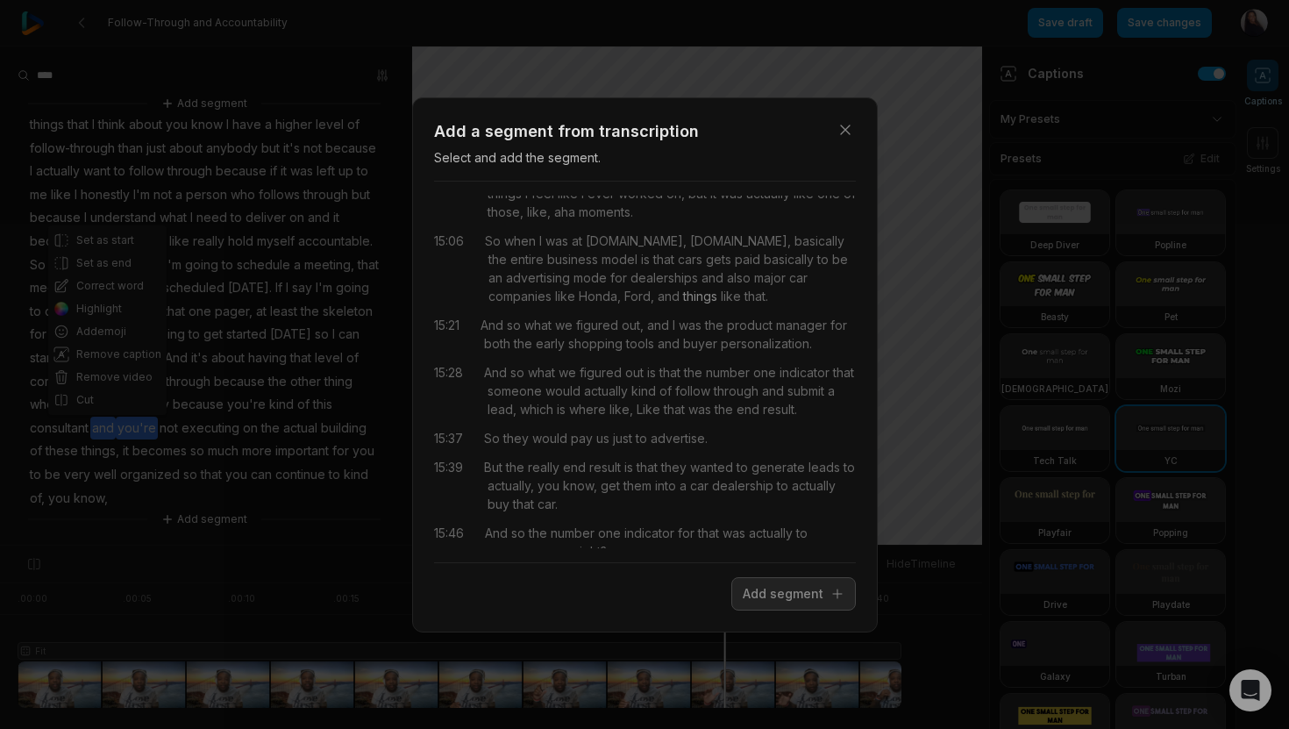
scroll to position [1441, 0]
click at [840, 129] on icon "button" at bounding box center [846, 130] width 18 height 18
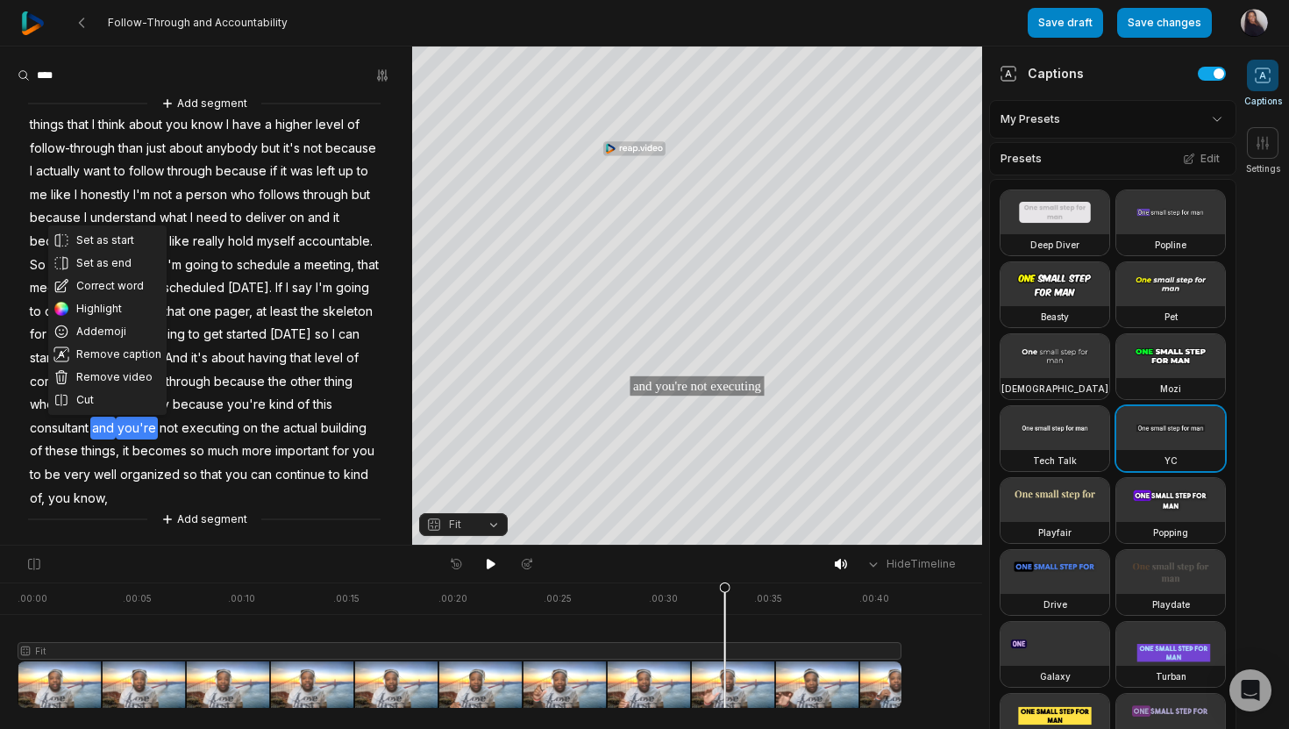
scroll to position [0, 0]
click at [143, 176] on span "follow" at bounding box center [146, 172] width 39 height 24
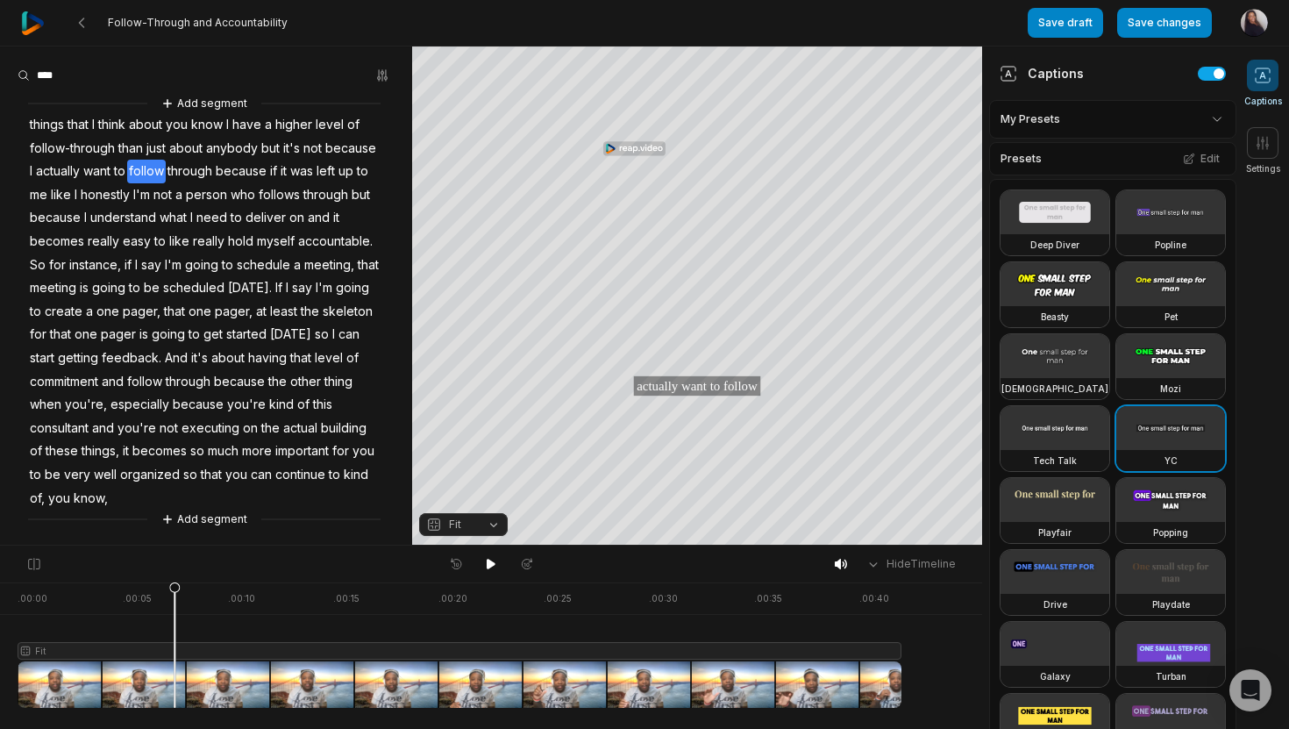
click at [142, 73] on input at bounding box center [84, 75] width 132 height 26
click at [89, 19] on button at bounding box center [82, 23] width 32 height 32
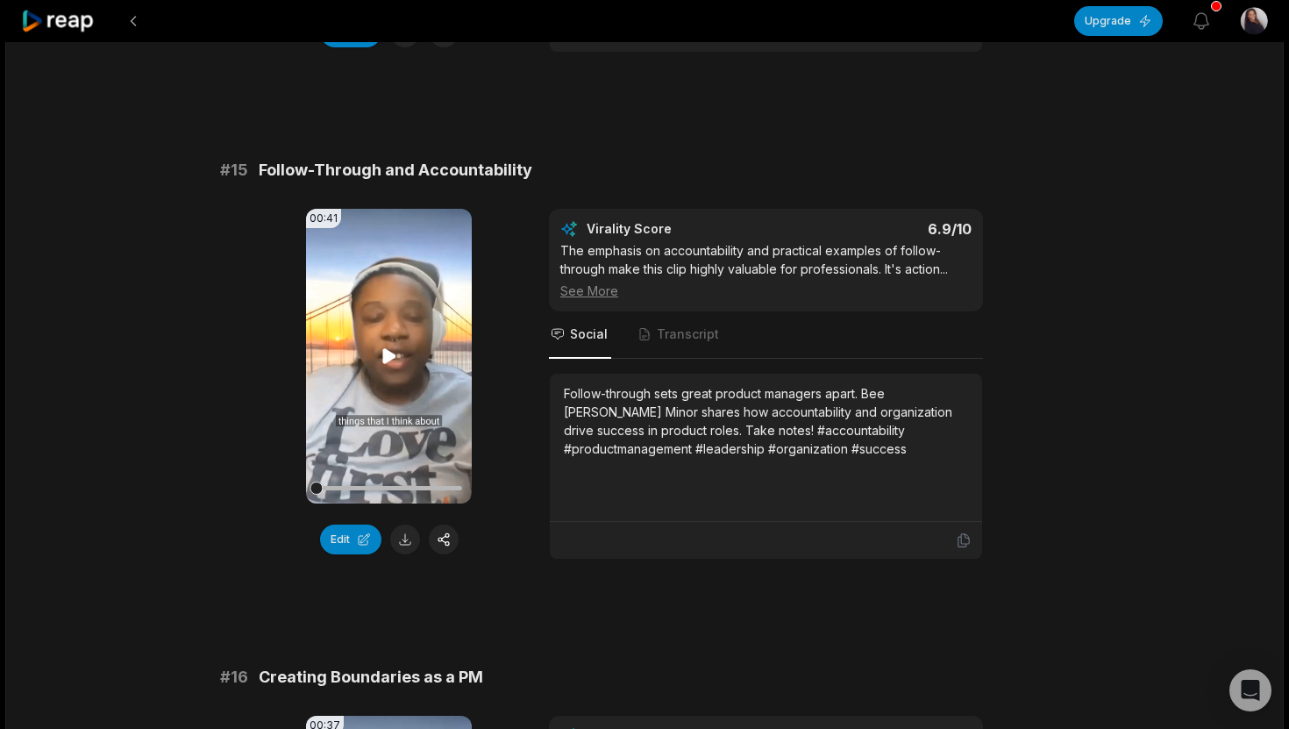
click at [391, 367] on icon at bounding box center [389, 356] width 21 height 21
click at [386, 386] on video "Your browser does not support mp4 format." at bounding box center [389, 356] width 166 height 295
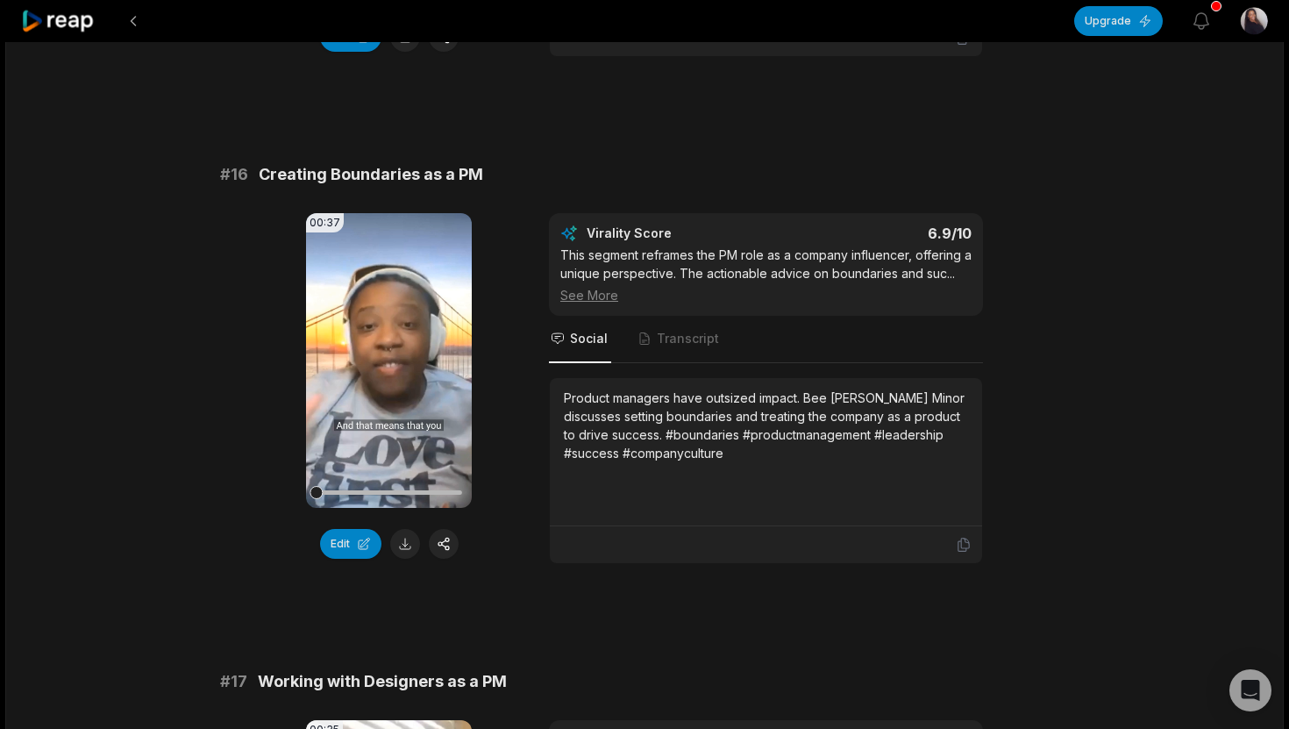
scroll to position [2612, 0]
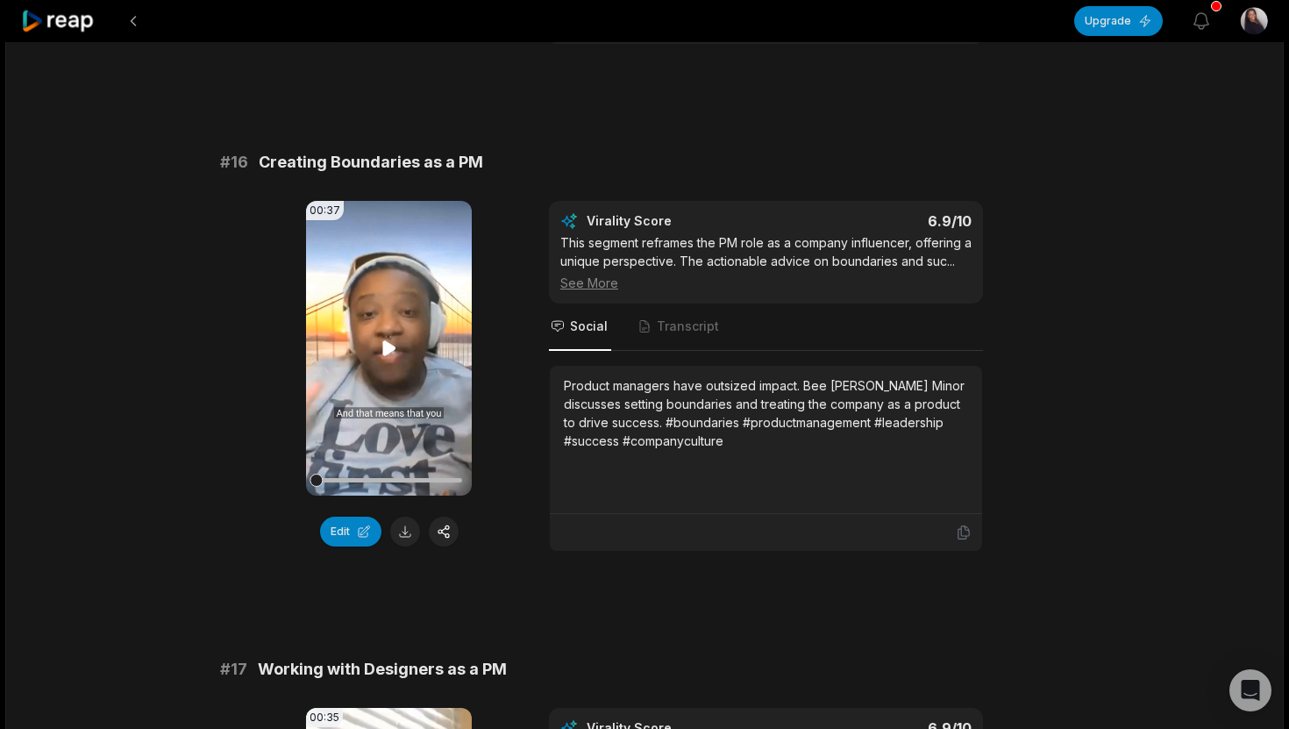
click at [390, 403] on video "Your browser does not support mp4 format." at bounding box center [389, 348] width 166 height 295
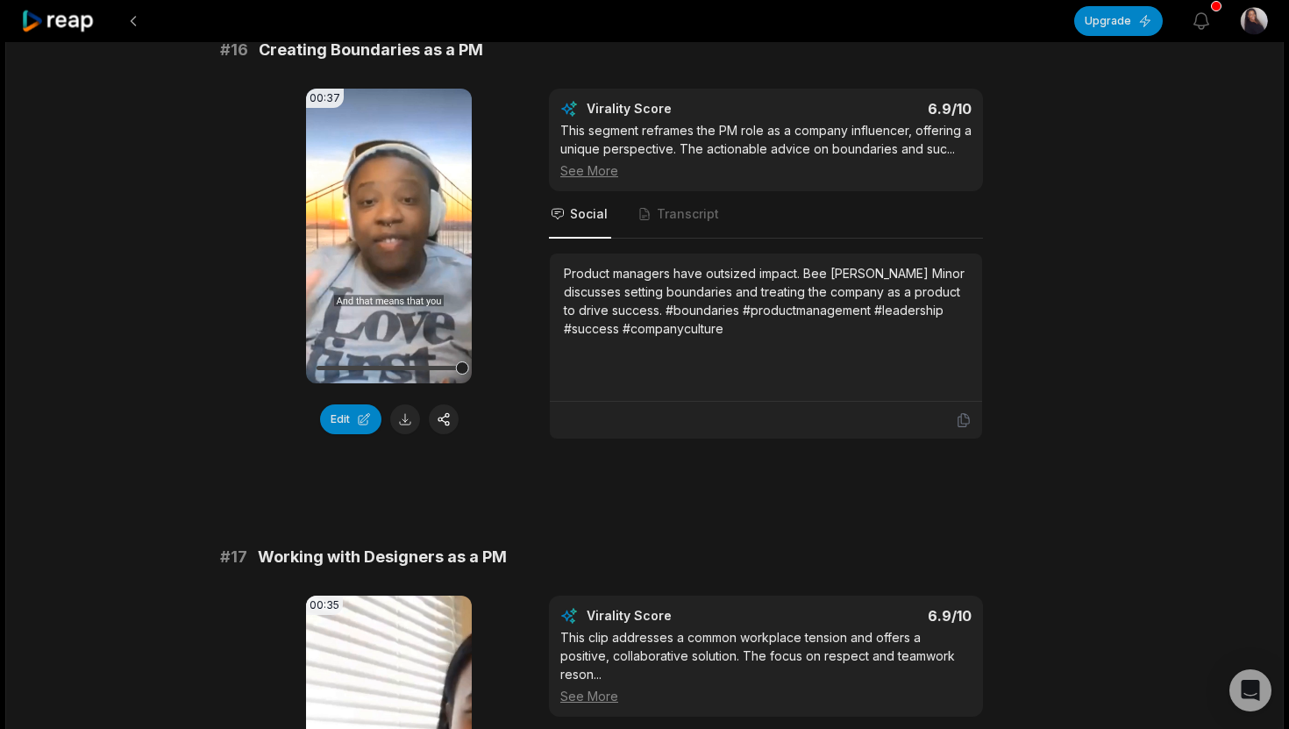
scroll to position [2720, 0]
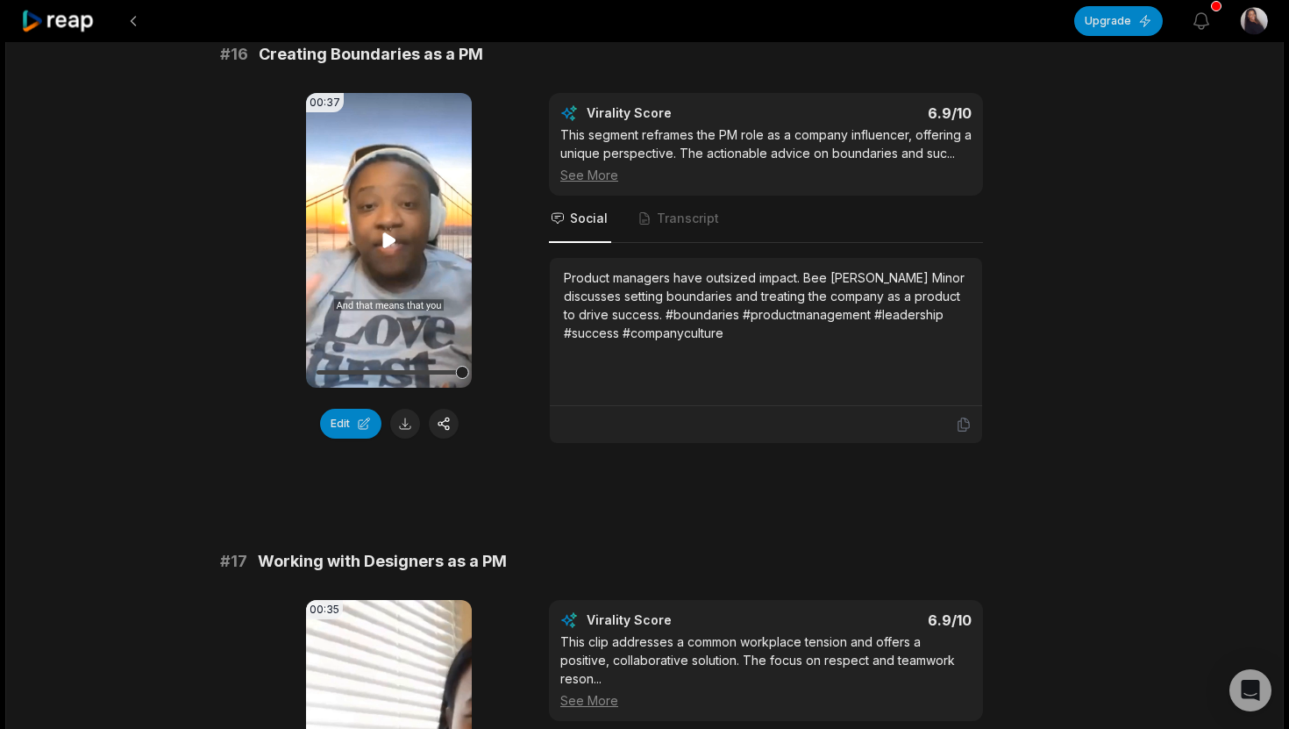
click at [388, 247] on icon at bounding box center [388, 239] width 13 height 15
click at [242, 436] on div "00:37 Your browser does not support mp4 format. Edit Virality Score 6.9 /10 Thi…" at bounding box center [644, 268] width 849 height 351
click at [388, 251] on icon at bounding box center [389, 240] width 21 height 21
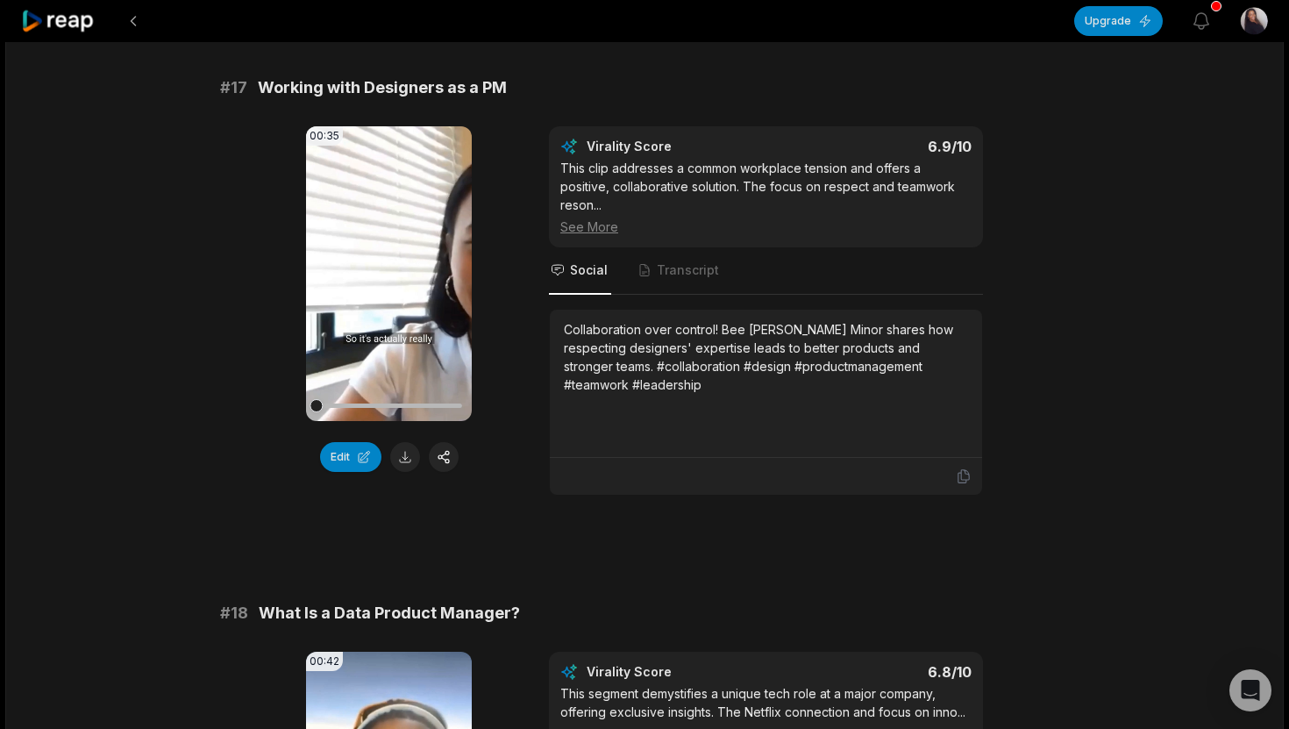
scroll to position [3195, 0]
click at [377, 303] on video "Your browser does not support mp4 format." at bounding box center [389, 272] width 166 height 295
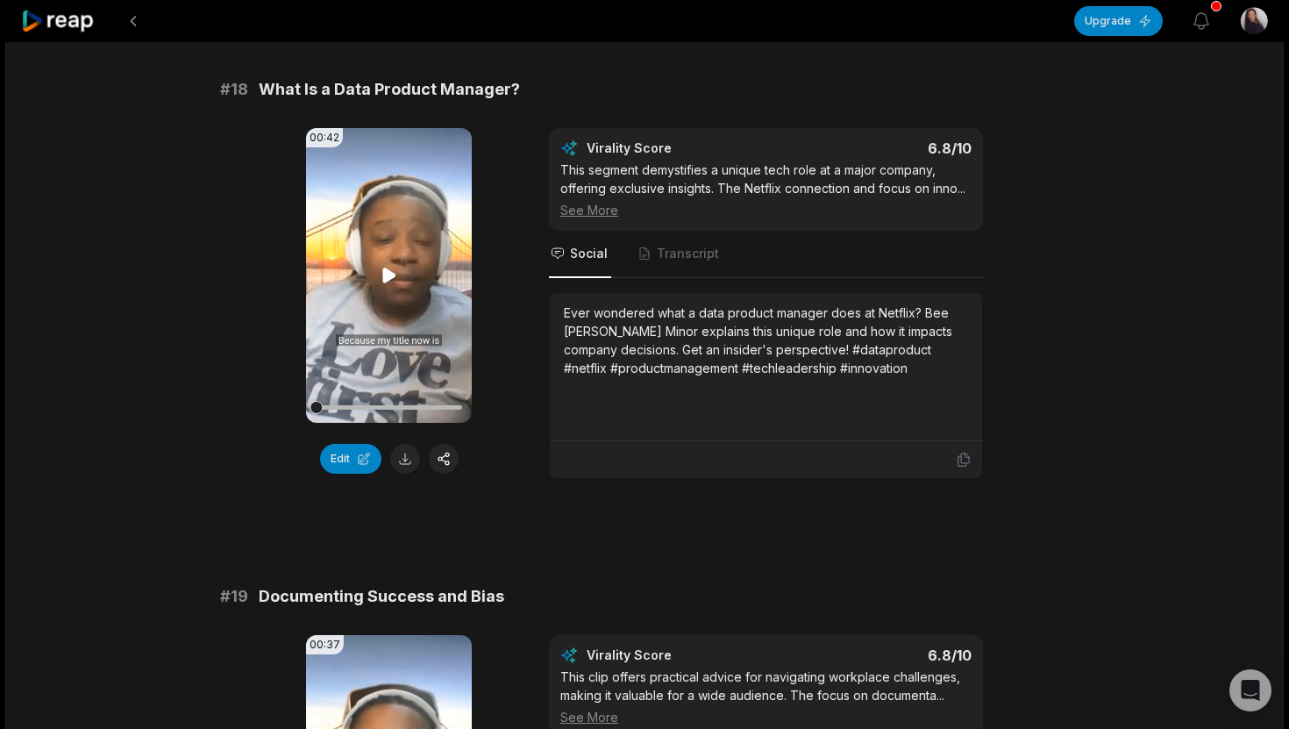
scroll to position [3737, 0]
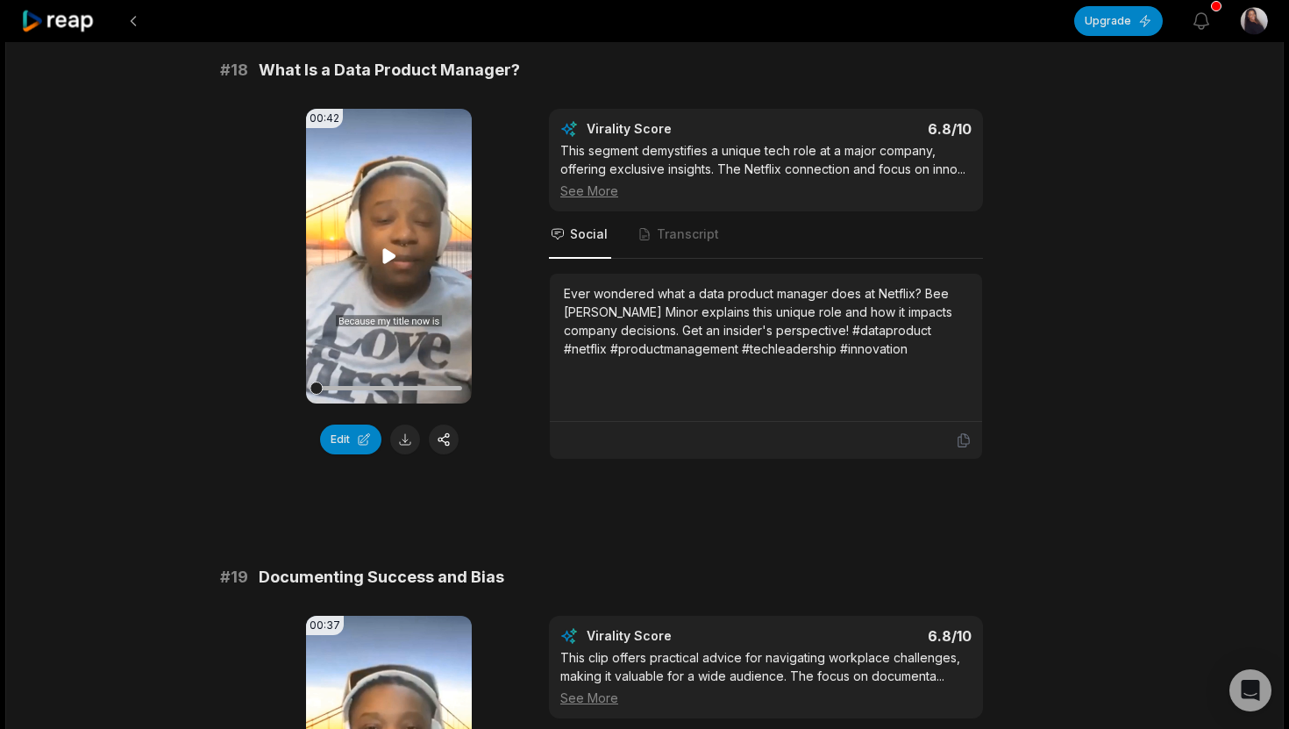
click at [389, 265] on icon at bounding box center [389, 256] width 21 height 21
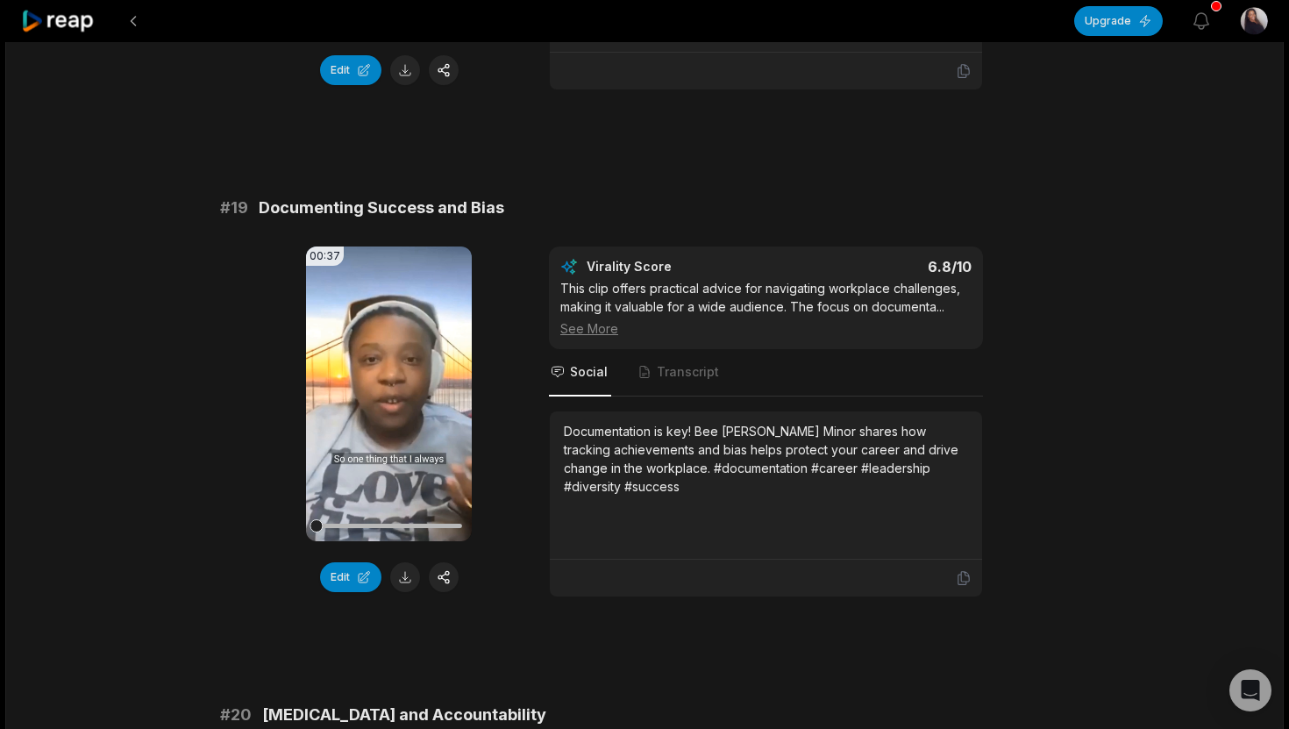
scroll to position [4131, 0]
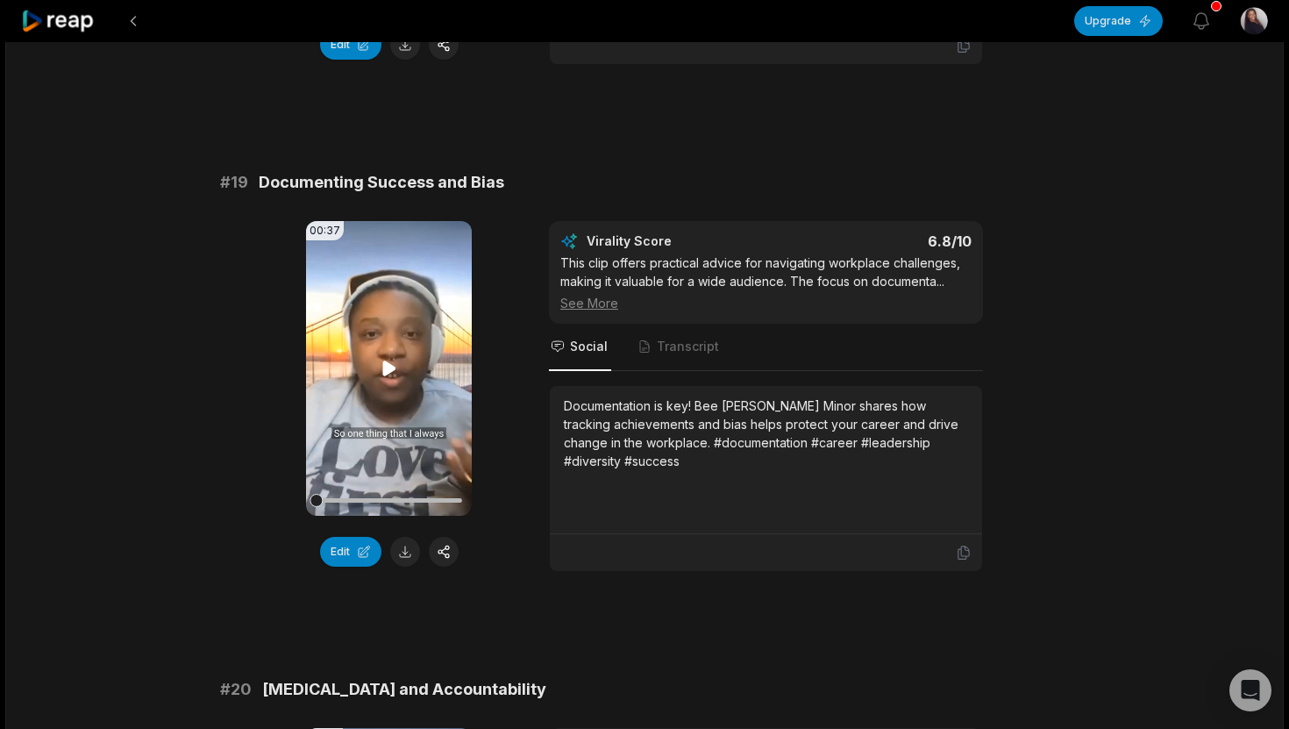
click at [389, 367] on icon at bounding box center [388, 368] width 13 height 15
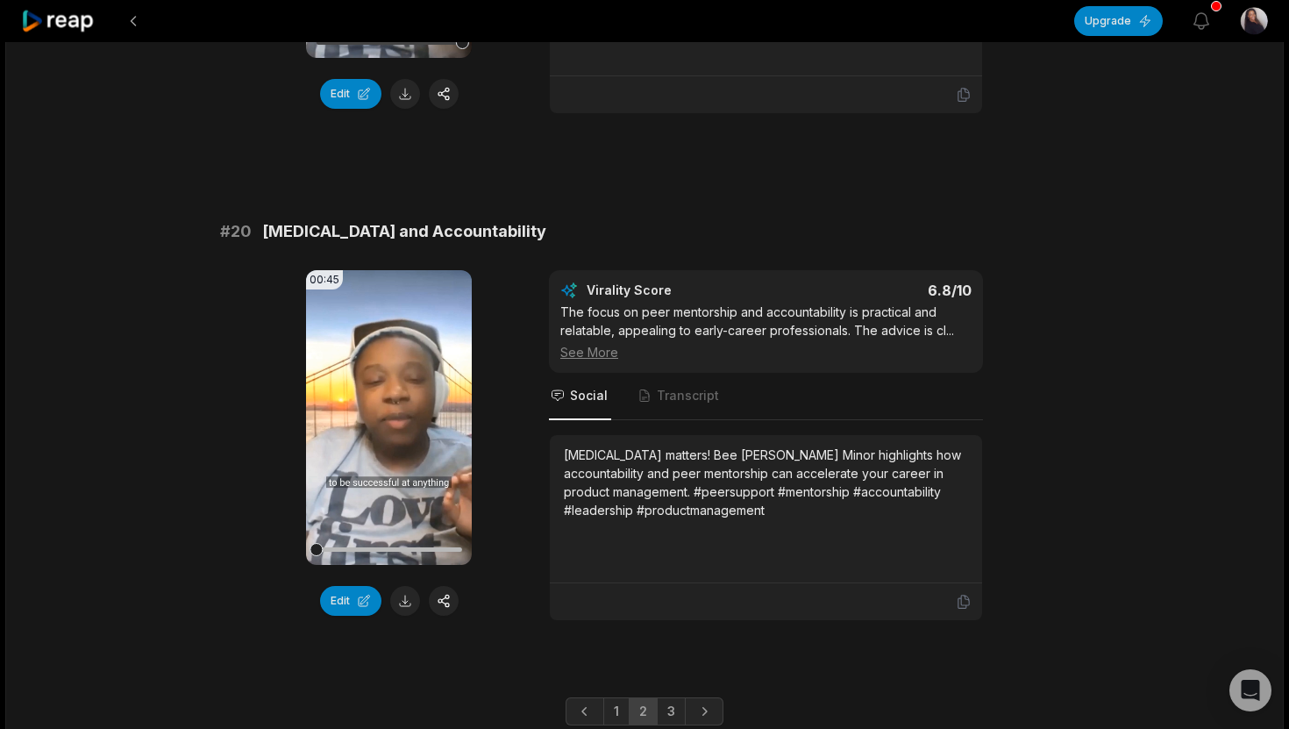
scroll to position [4621, 0]
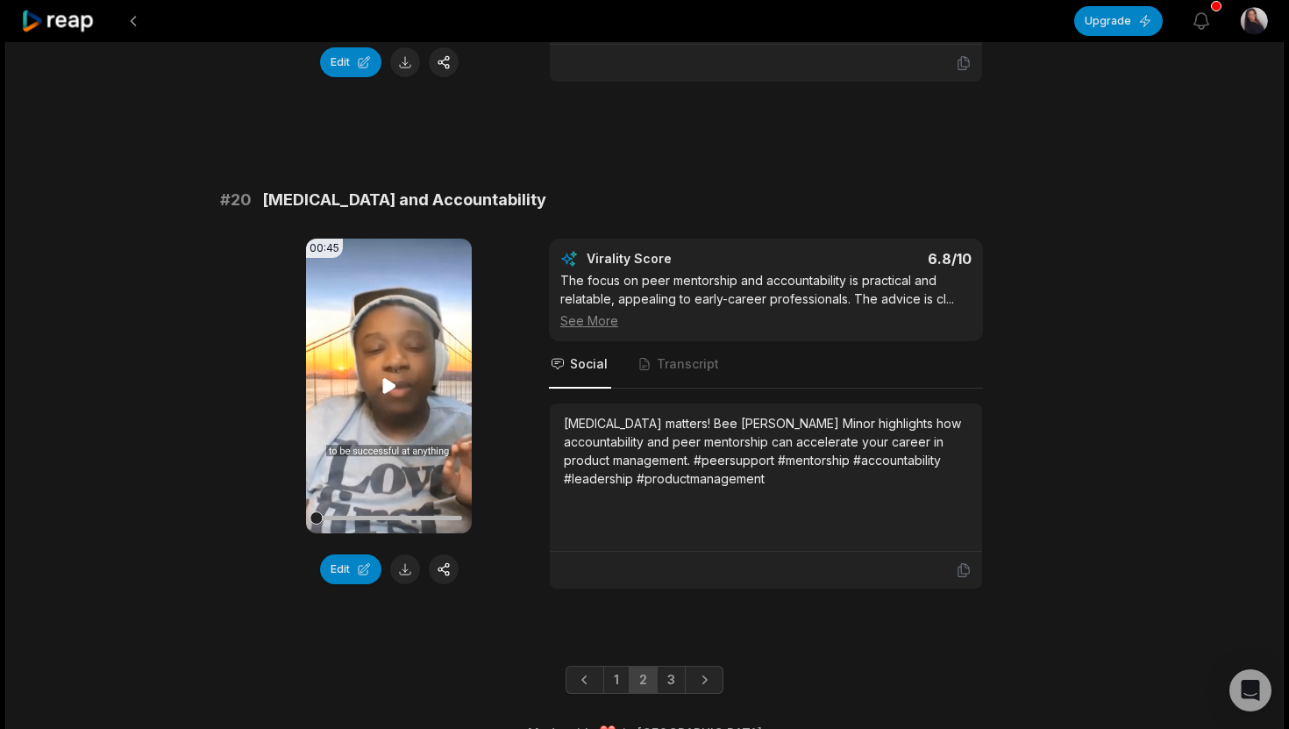
click at [391, 383] on icon at bounding box center [388, 385] width 13 height 15
click at [388, 381] on icon at bounding box center [388, 385] width 13 height 15
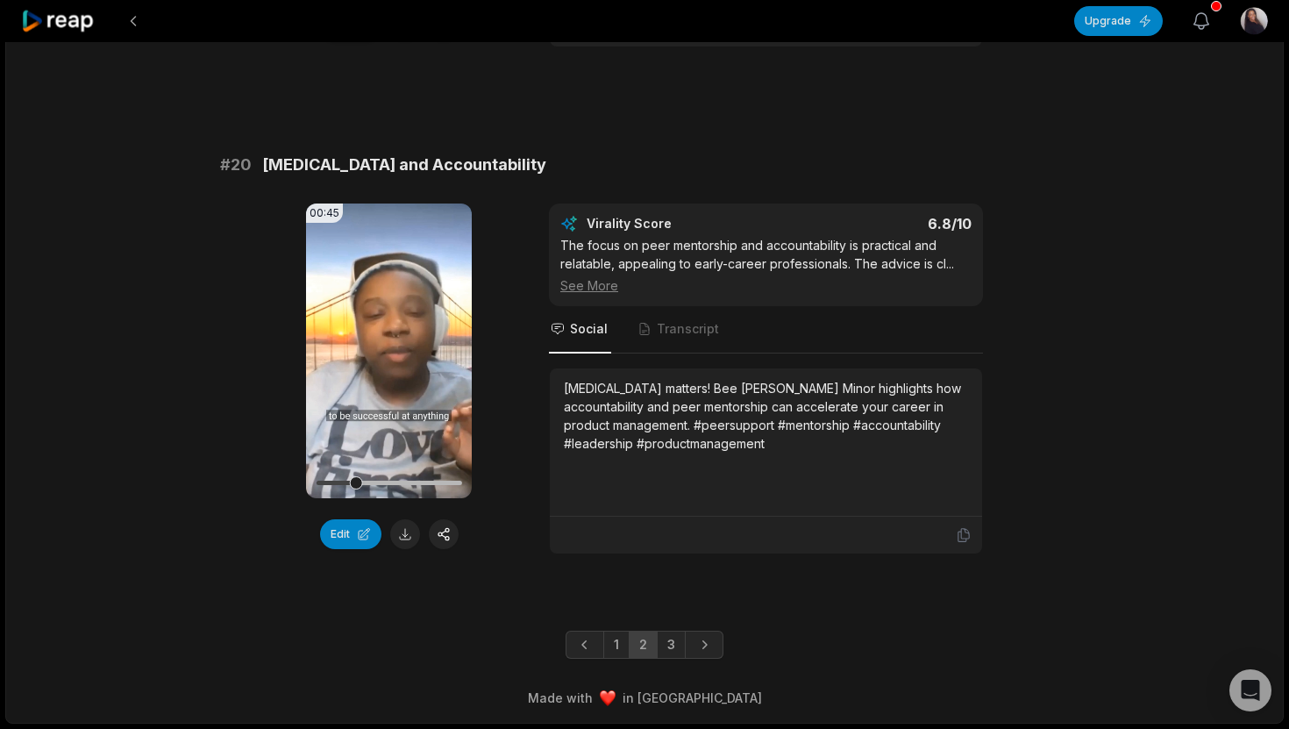
click at [1200, 24] on icon "button" at bounding box center [1201, 21] width 21 height 21
click at [675, 645] on link "3" at bounding box center [671, 645] width 29 height 28
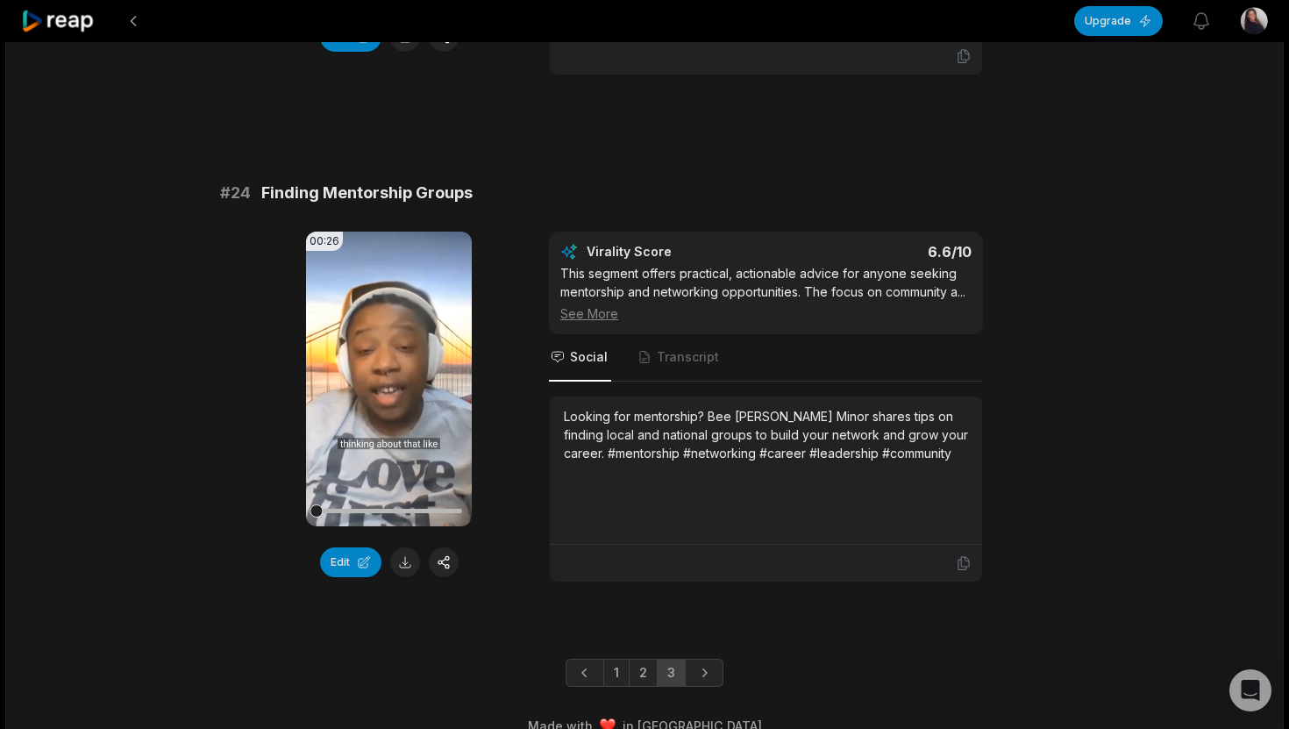
scroll to position [1596, 0]
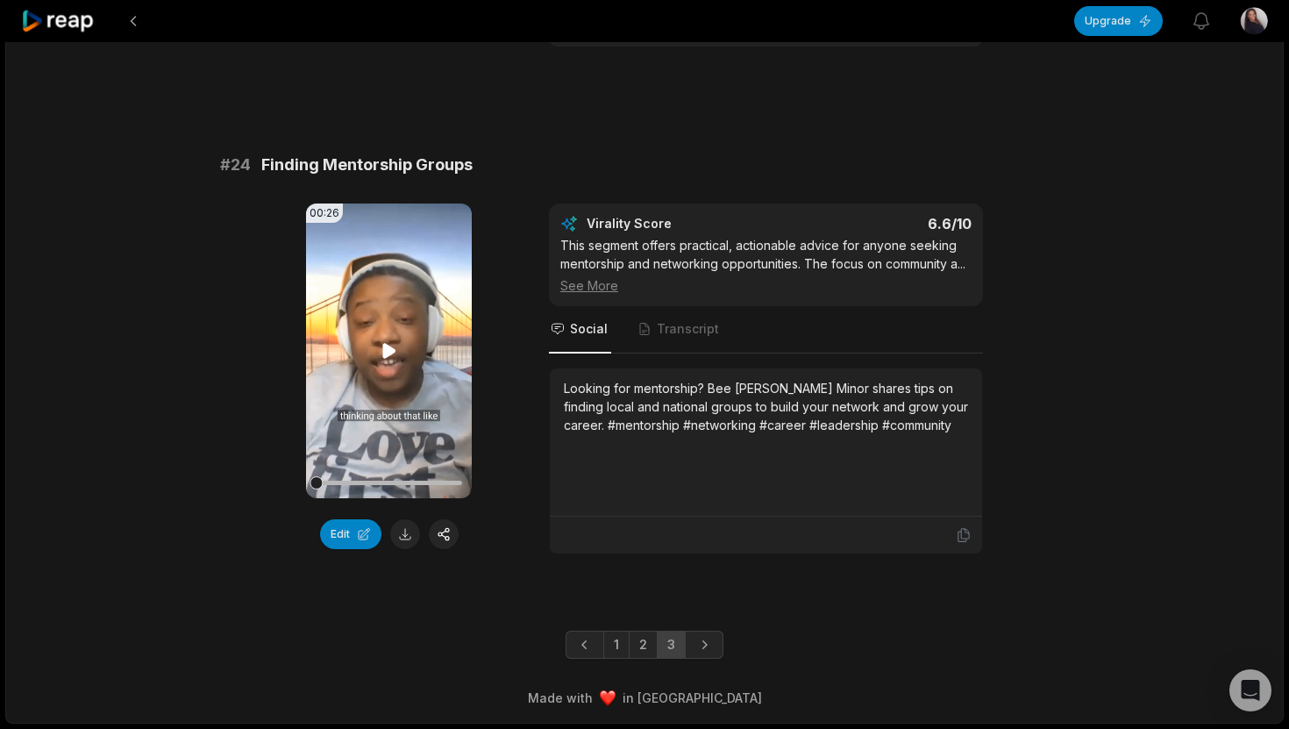
click at [388, 347] on icon at bounding box center [388, 350] width 13 height 15
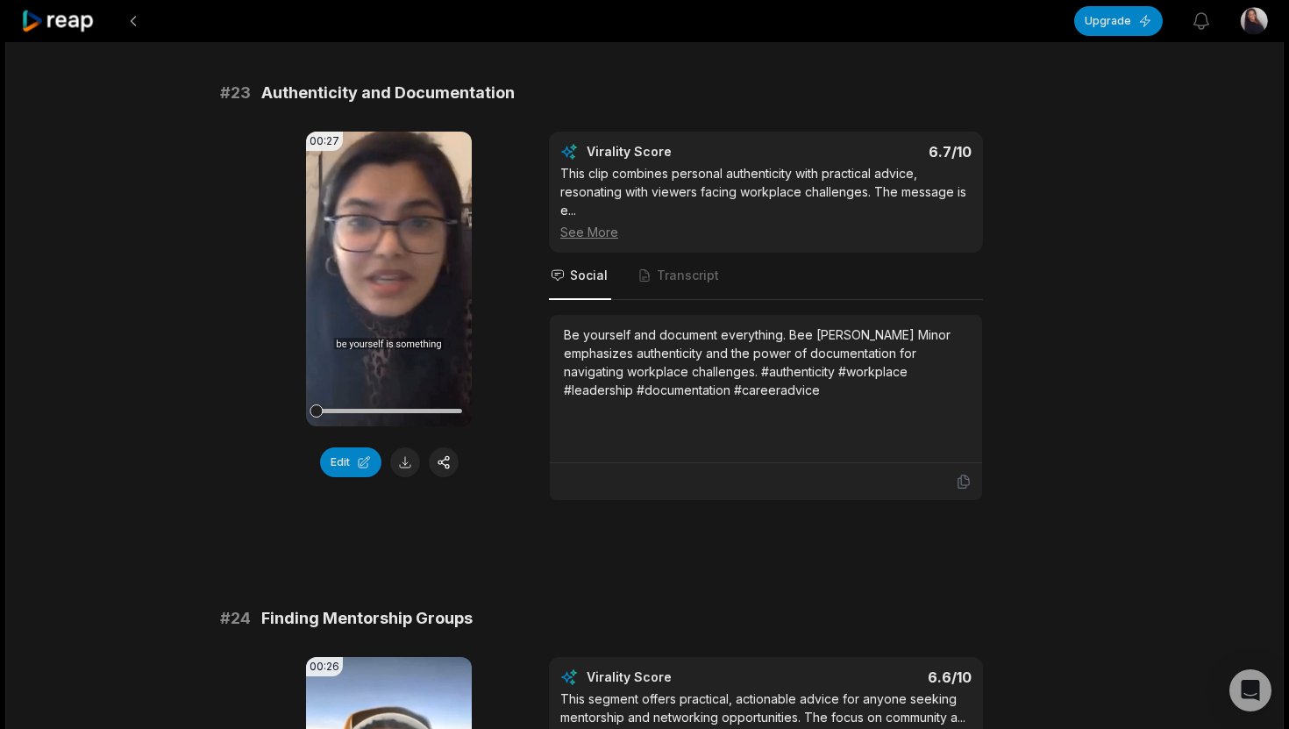
scroll to position [1136, 0]
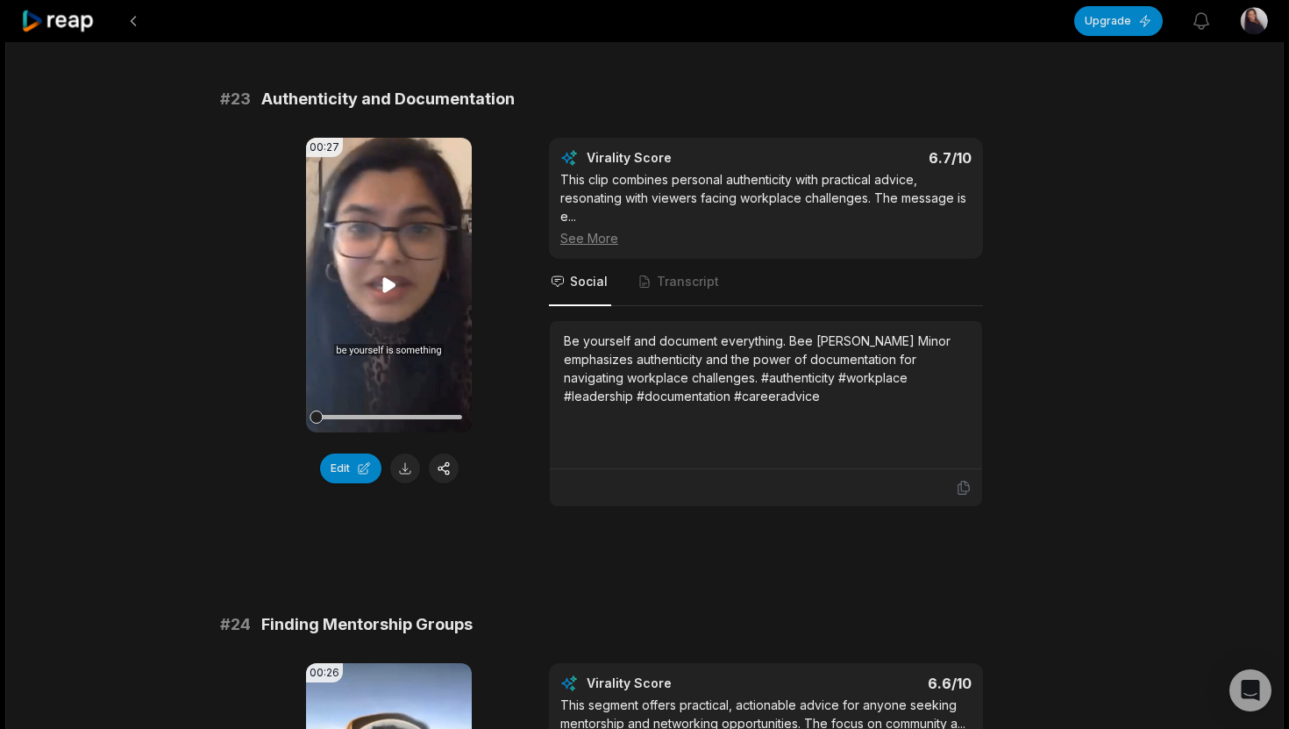
click at [387, 280] on icon at bounding box center [388, 284] width 13 height 15
